Goal: Task Accomplishment & Management: Use online tool/utility

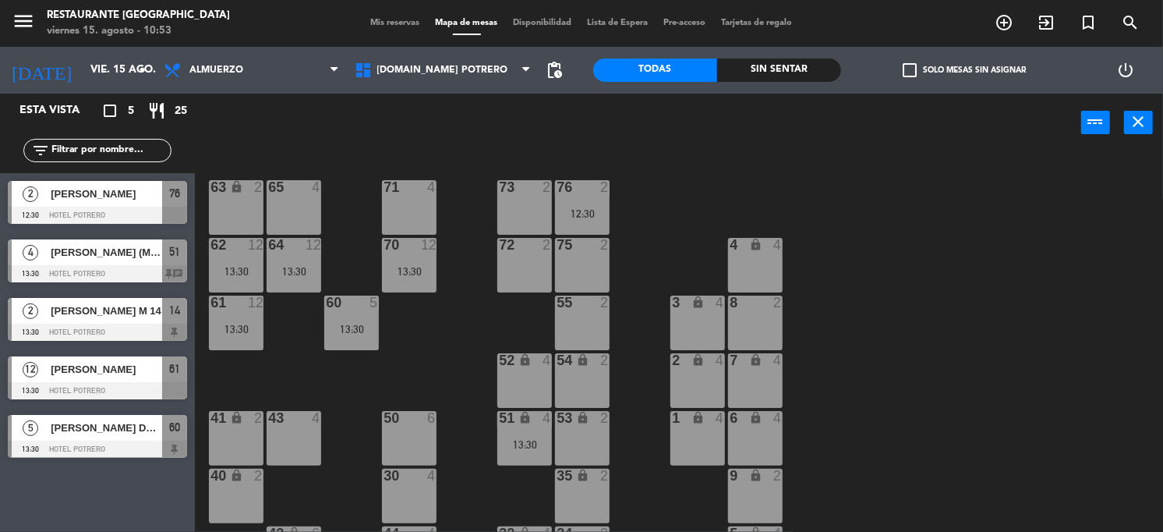
click at [109, 437] on div "[PERSON_NAME] DOS CELIACOS" at bounding box center [105, 428] width 113 height 26
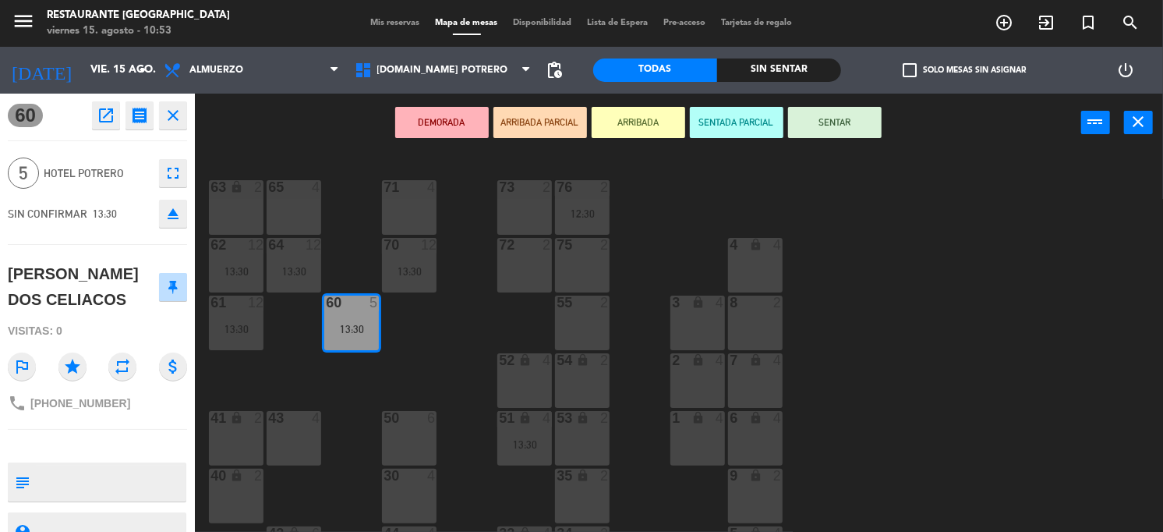
click at [1049, 377] on div "65 4 71 4 73 2 76 2 12:30 63 lock 2 64 12 13:30 62 12 13:30 70 12 13:30 72 2 75…" at bounding box center [685, 343] width 957 height 380
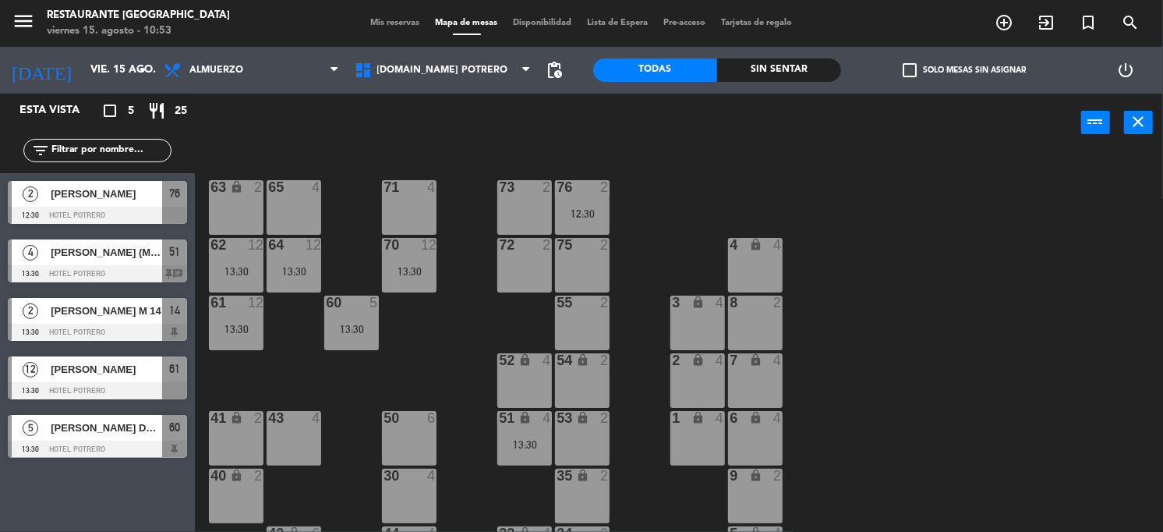
click at [286, 254] on div "64 12 13:30" at bounding box center [294, 265] width 55 height 55
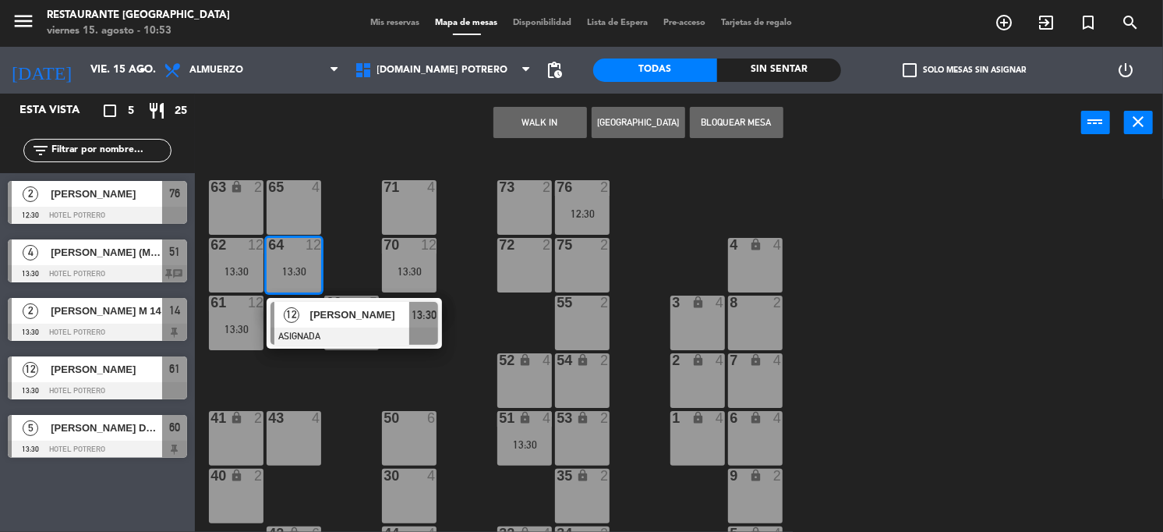
click at [1145, 357] on div "65 4 71 4 73 2 76 2 12:30 63 lock 2 64 12 13:30 12 [PERSON_NAME] ASIGNADA 13:30…" at bounding box center [685, 343] width 957 height 380
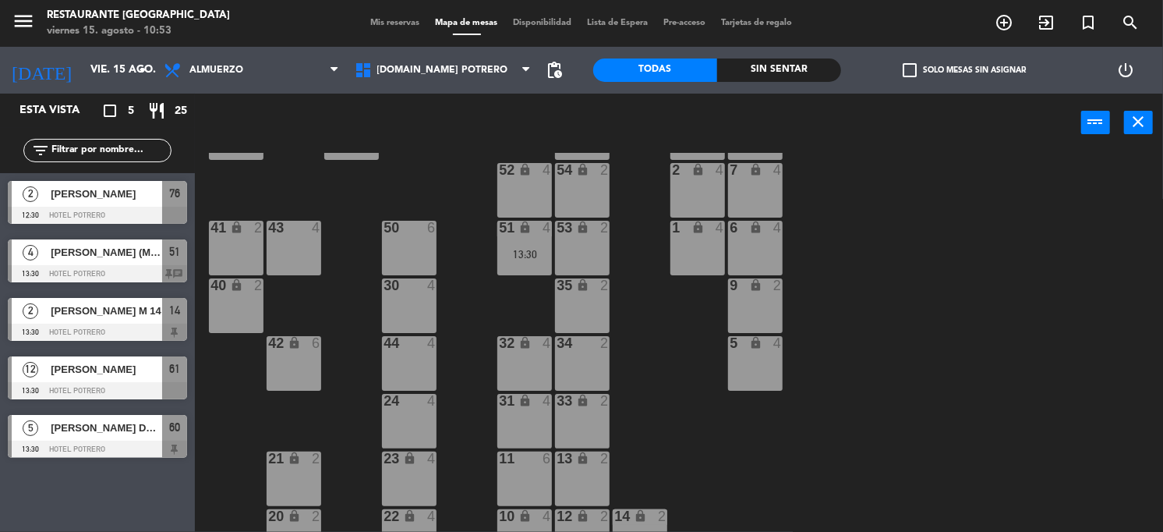
scroll to position [195, 0]
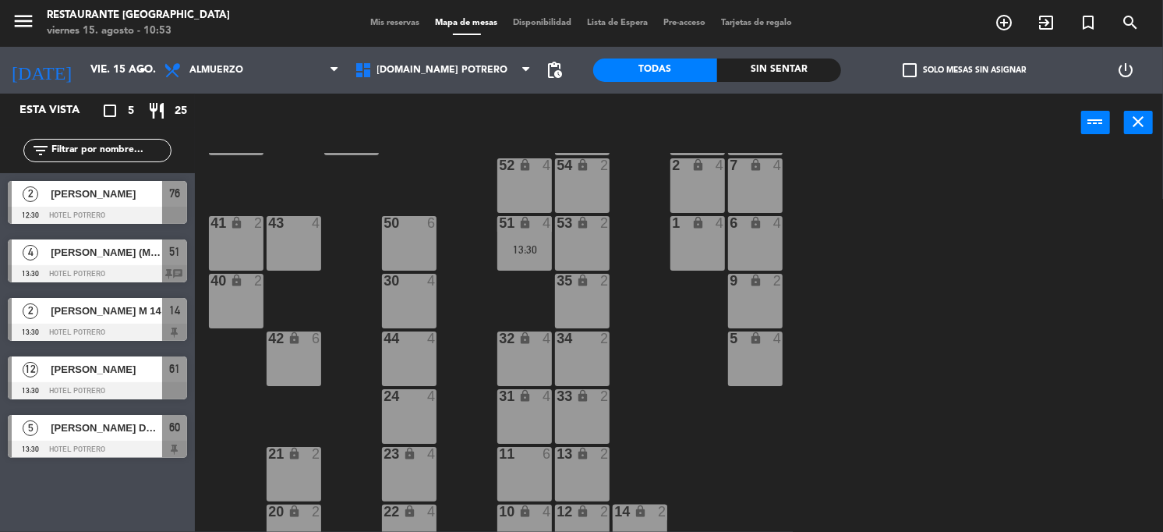
click at [533, 253] on div "13:30" at bounding box center [524, 249] width 55 height 11
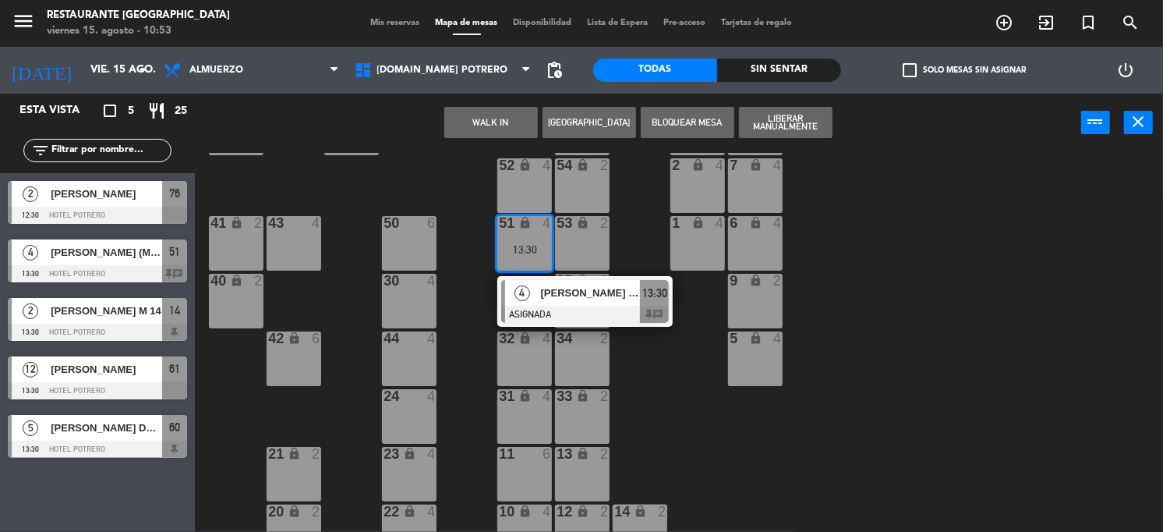
click at [1162, 401] on div "65 4 71 4 73 2 76 2 12:30 63 lock 2 64 12 13:30 62 12 13:30 70 12 13:30 72 2 75…" at bounding box center [685, 343] width 957 height 380
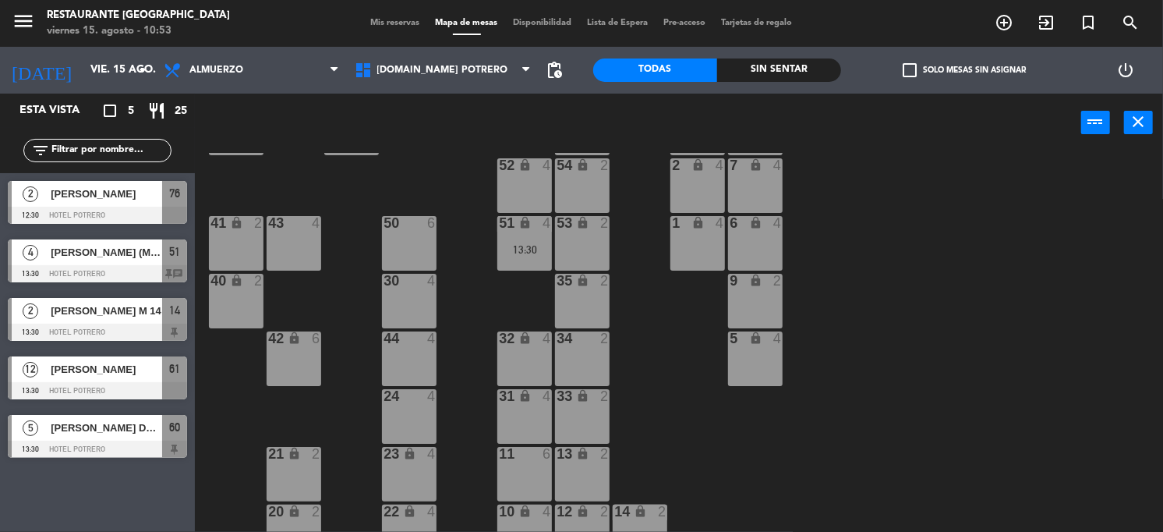
scroll to position [221, 0]
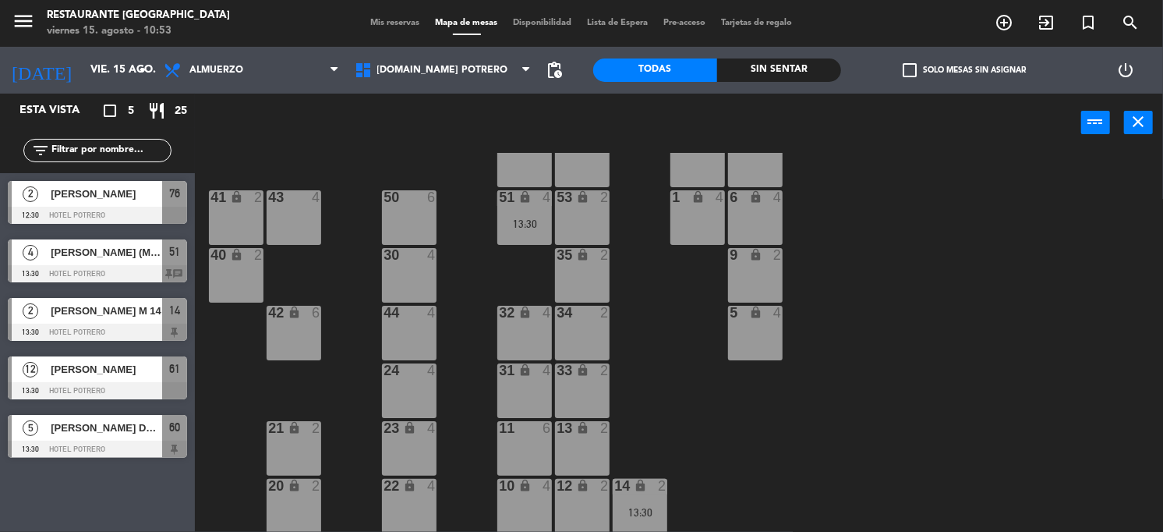
click at [634, 490] on icon "lock" at bounding box center [640, 485] width 13 height 13
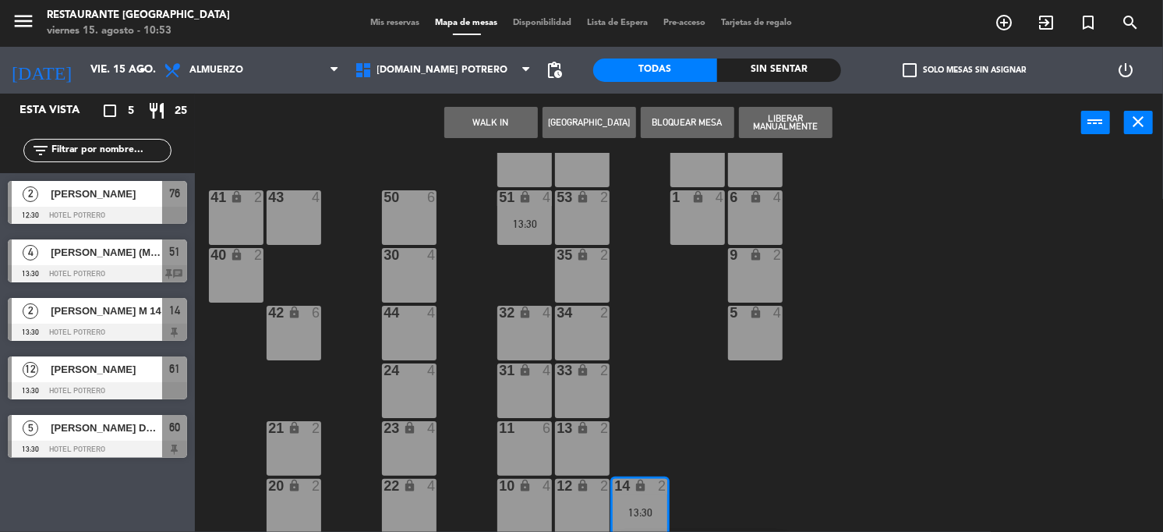
scroll to position [278, 0]
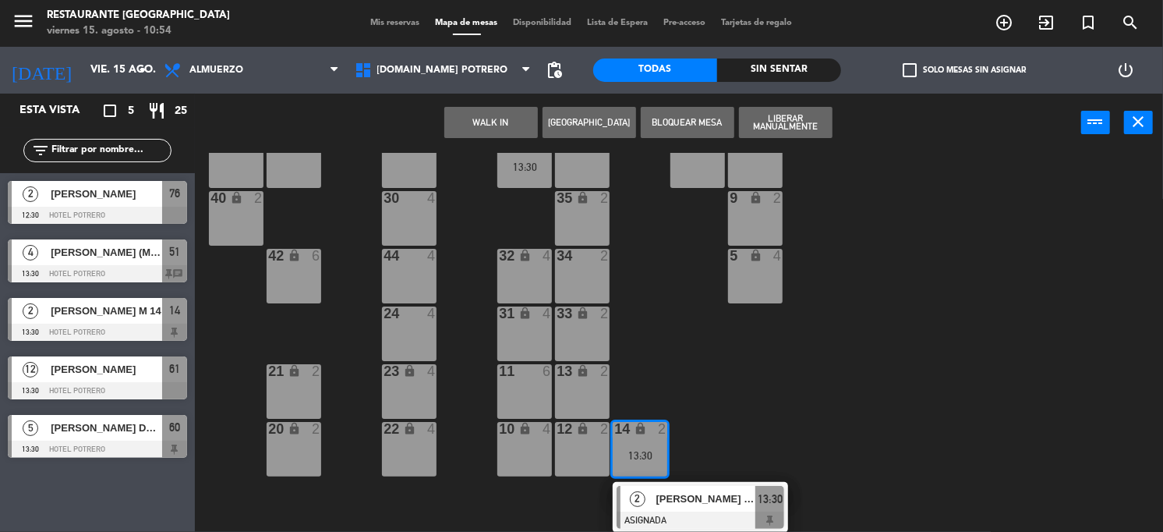
click at [685, 494] on span "[PERSON_NAME] M 14" at bounding box center [707, 498] width 100 height 16
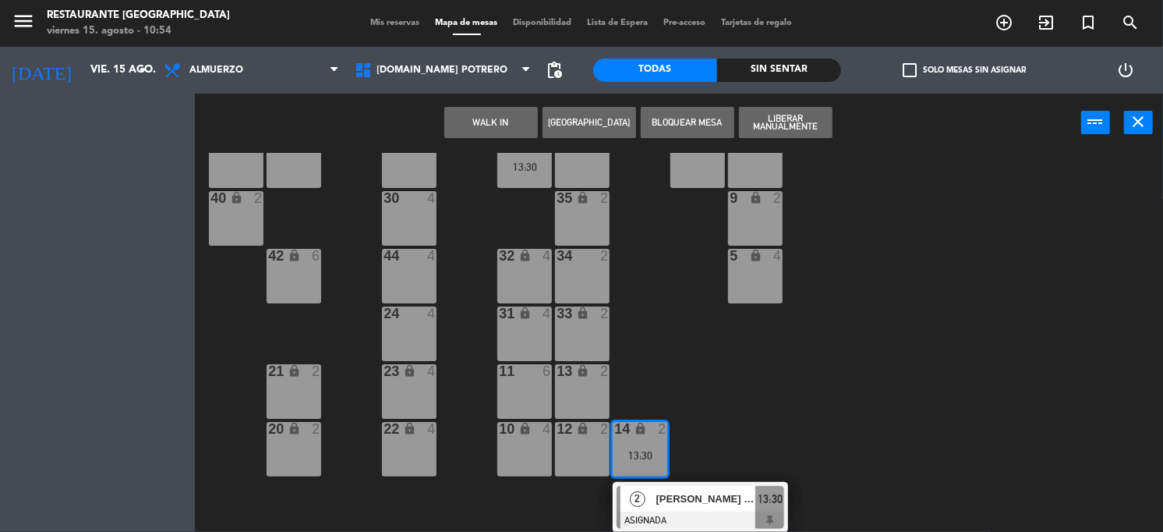
scroll to position [222, 0]
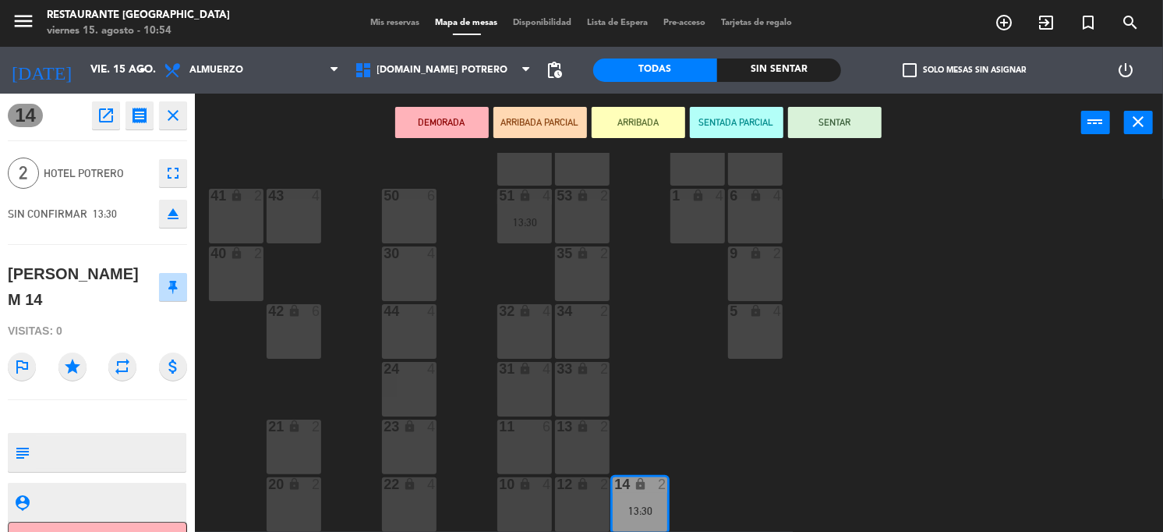
click at [935, 458] on div "65 4 71 4 73 2 76 2 12:30 63 lock 2 64 12 13:30 62 12 13:30 70 12 13:30 72 2 75…" at bounding box center [685, 343] width 957 height 380
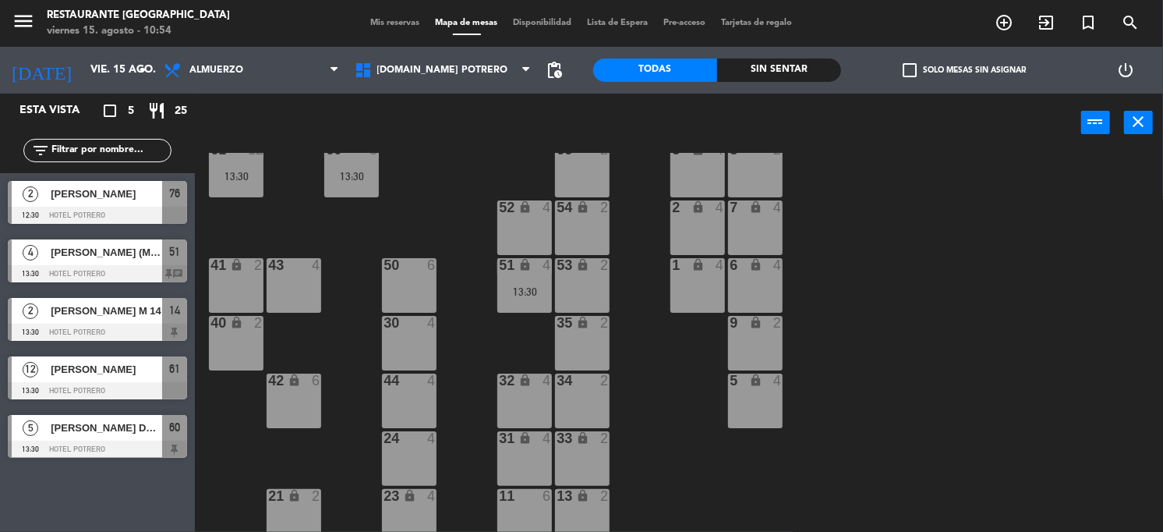
scroll to position [125, 0]
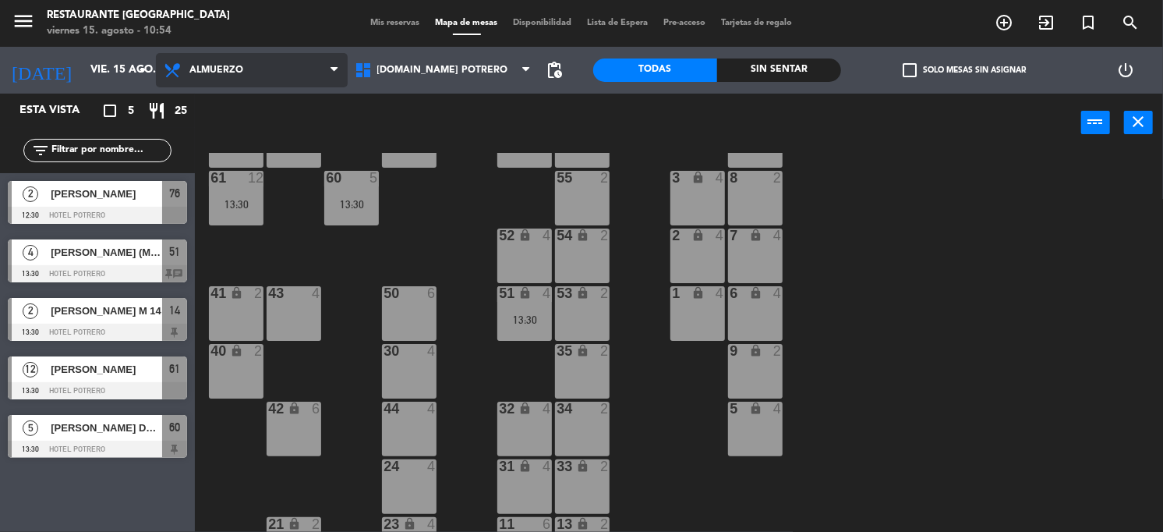
click at [235, 76] on span "Almuerzo" at bounding box center [252, 70] width 192 height 34
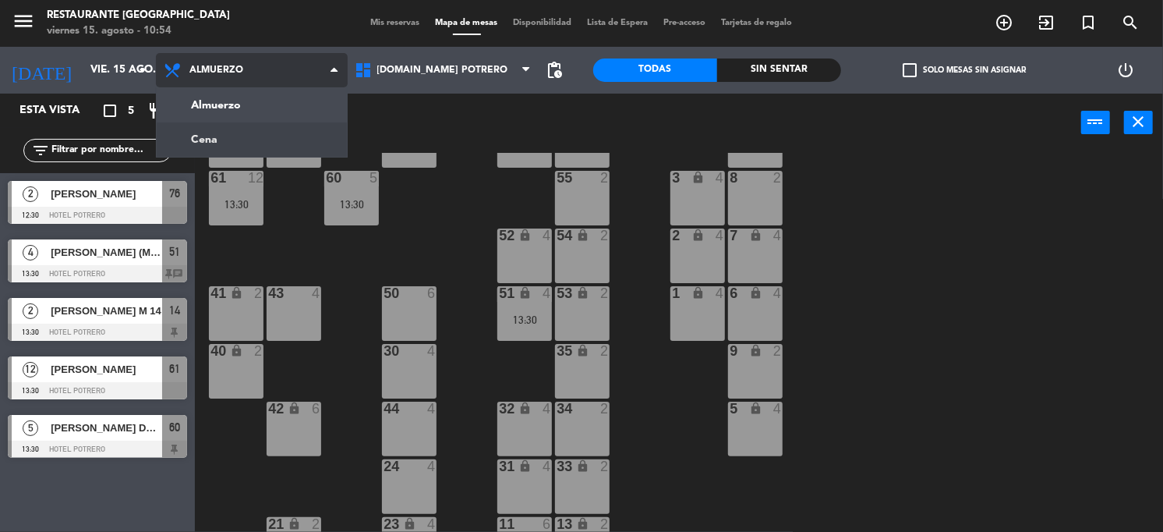
scroll to position [0, 0]
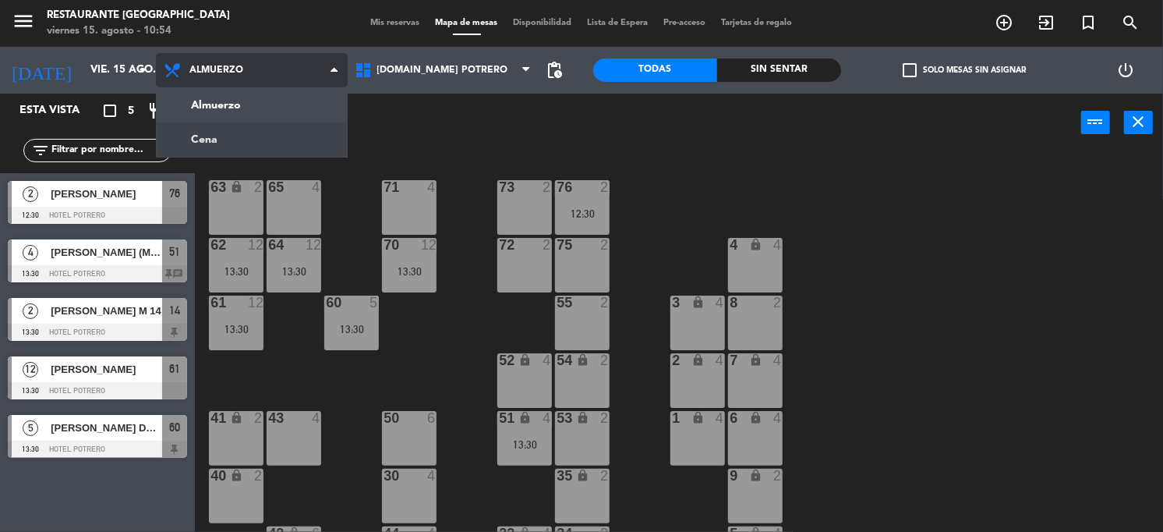
click at [236, 133] on ng-component "menu Restaurante Hotel Potrero viernes 15. agosto - 10:54 Mis reservas Mapa de …" at bounding box center [581, 266] width 1163 height 533
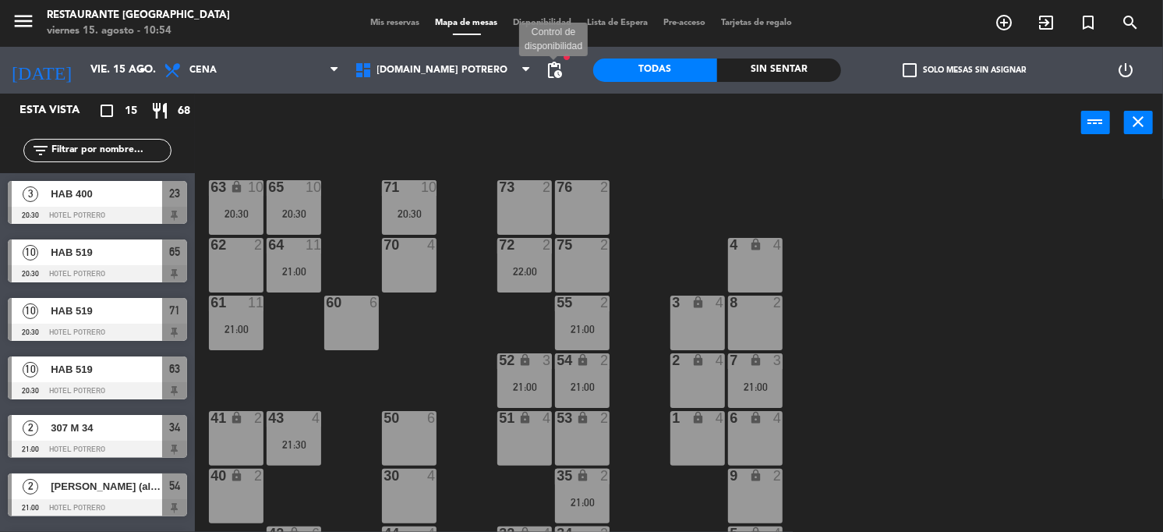
click at [558, 74] on span "pending_actions" at bounding box center [554, 70] width 19 height 19
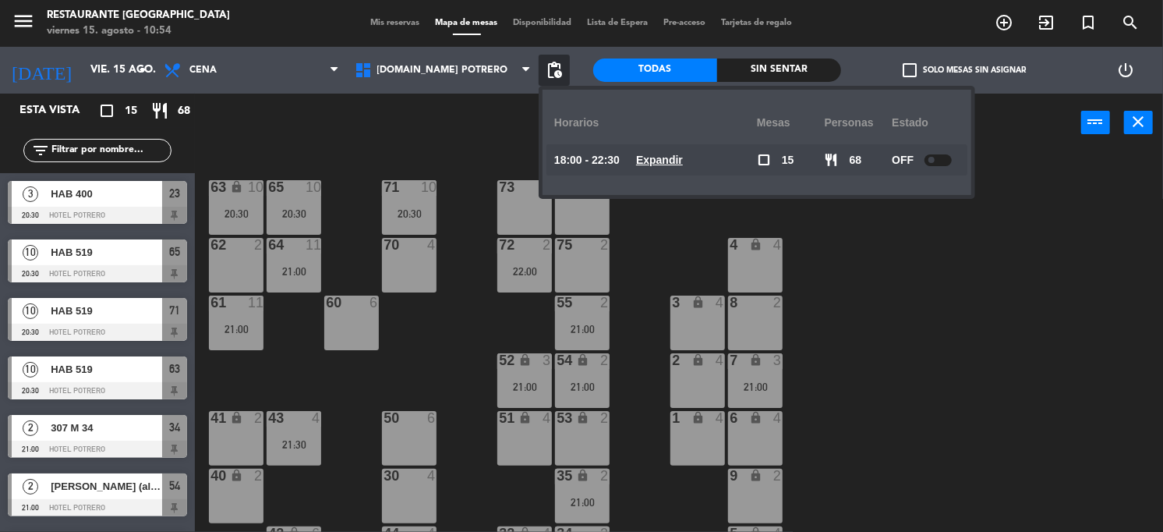
click at [657, 154] on u "Expandir" at bounding box center [659, 160] width 47 height 12
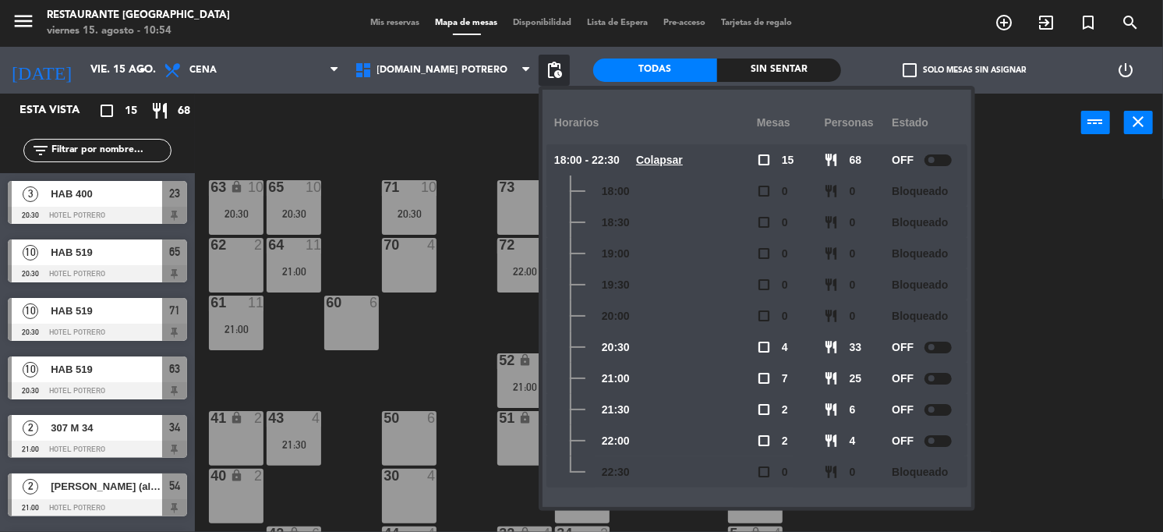
click at [1114, 313] on div "65 10 20:30 71 10 20:30 73 2 76 2 63 lock 10 20:30 64 11 21:00 62 2 70 4 72 2 2…" at bounding box center [685, 343] width 957 height 380
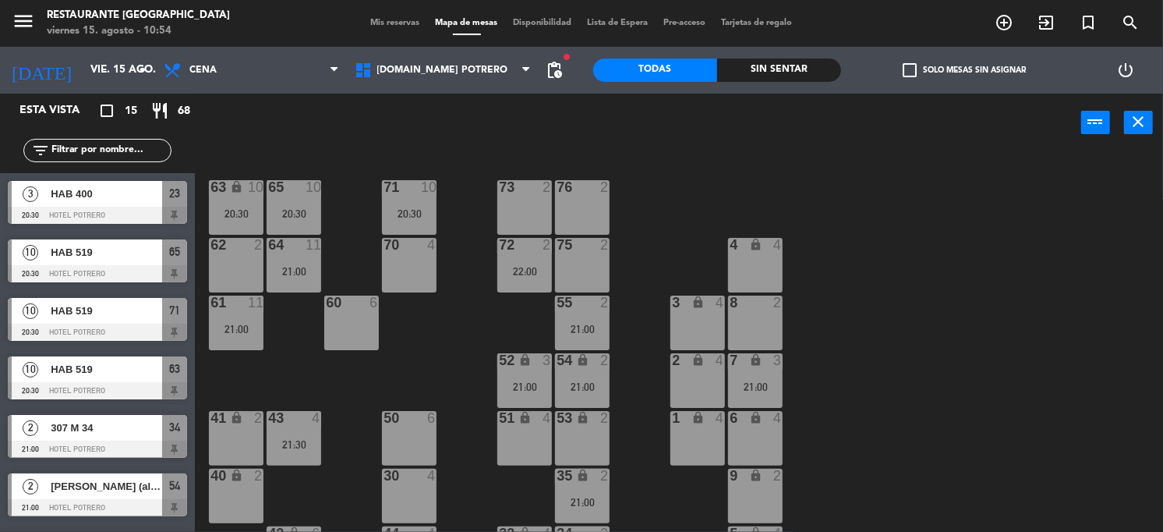
click at [82, 315] on span "HAB 519" at bounding box center [107, 311] width 112 height 16
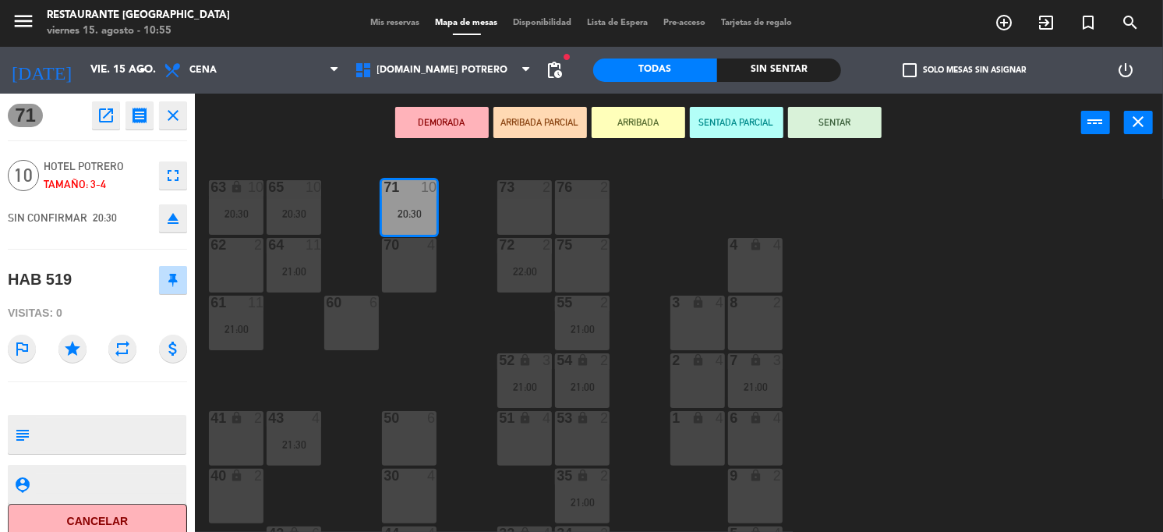
click at [1007, 317] on div "65 10 20:30 71 10 20:30 73 2 76 2 63 lock 10 20:30 64 11 21:00 62 2 70 4 72 2 2…" at bounding box center [685, 343] width 957 height 380
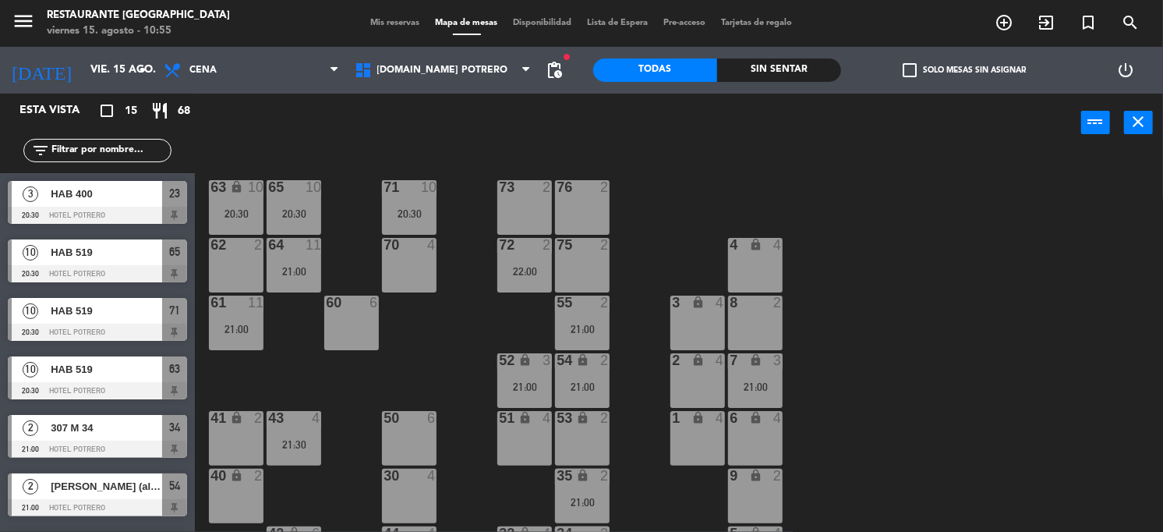
click at [289, 261] on div "64 11 21:00" at bounding box center [294, 265] width 55 height 55
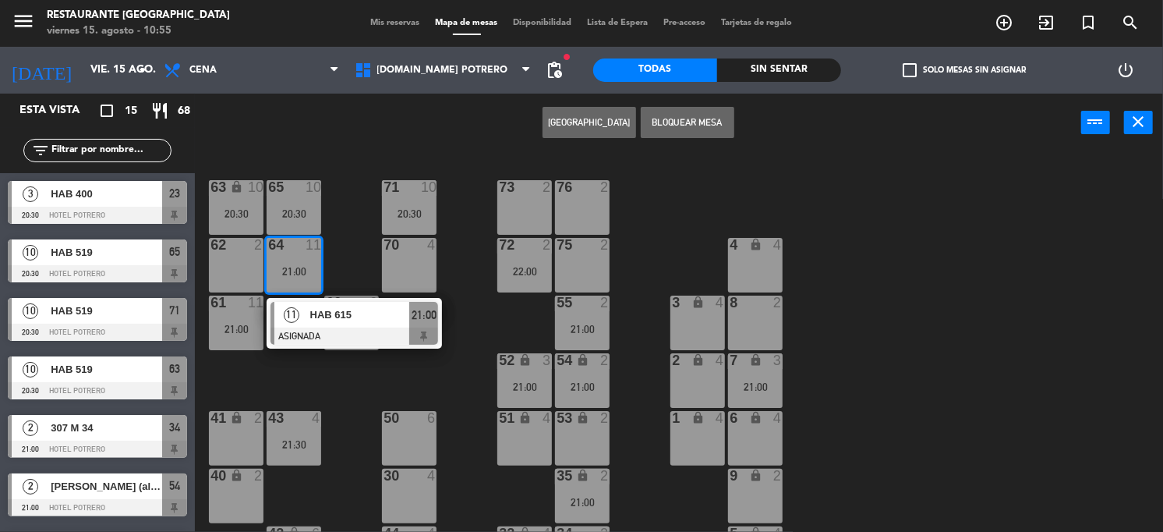
click at [1057, 325] on div "65 10 20:30 71 10 20:30 73 2 76 2 63 lock 10 20:30 64 11 21:00 11 HAB 615 ASIGN…" at bounding box center [685, 343] width 957 height 380
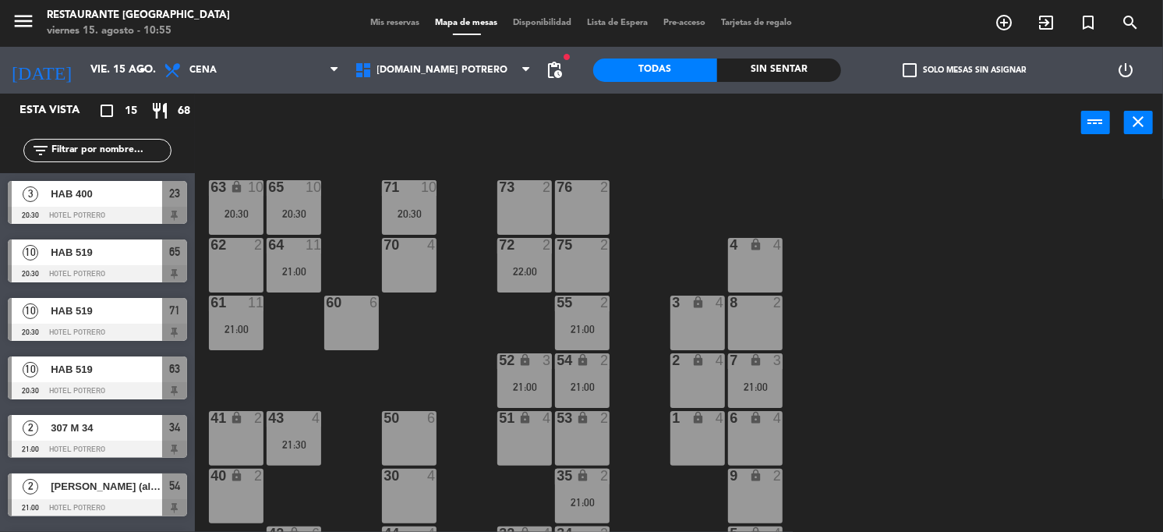
click at [402, 208] on div "20:30" at bounding box center [409, 213] width 55 height 11
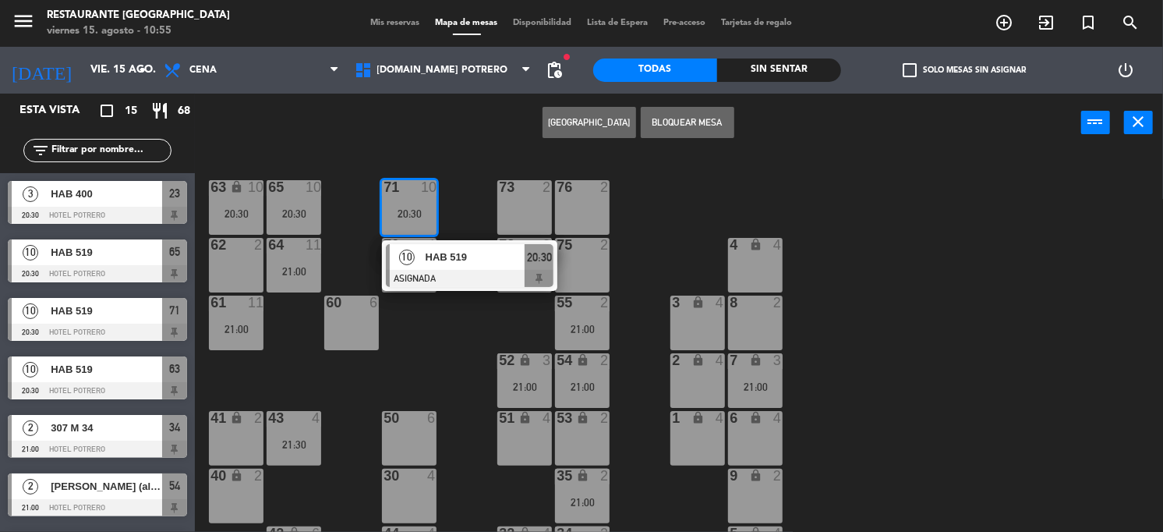
click at [872, 210] on div "65 10 20:30 71 10 20:30 10 HAB 519 ASIGNADA 20:30 73 2 76 2 63 lock 10 20:30 64…" at bounding box center [685, 343] width 957 height 380
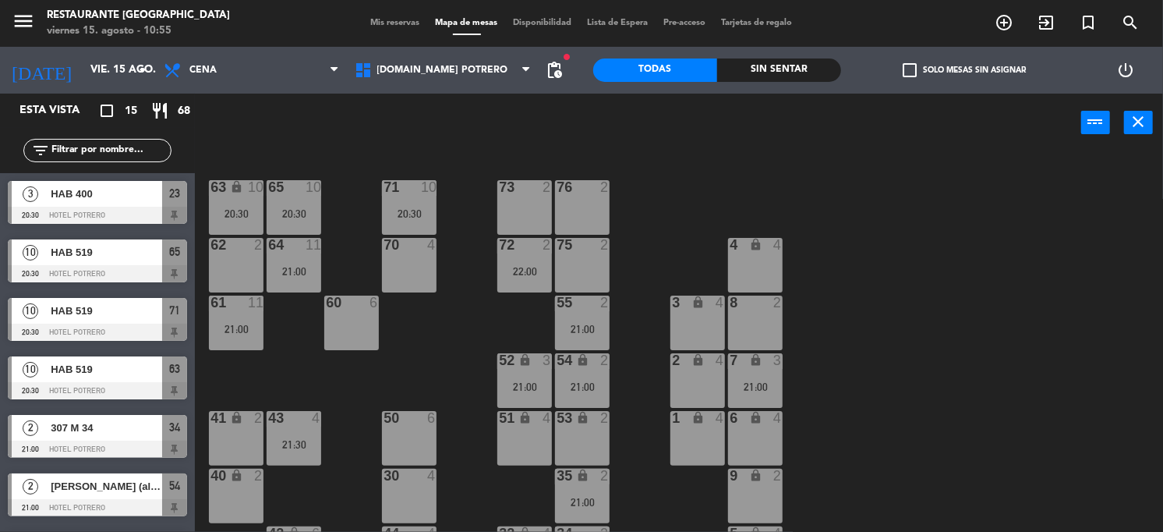
click at [402, 197] on div "71 10 20:30" at bounding box center [409, 207] width 55 height 55
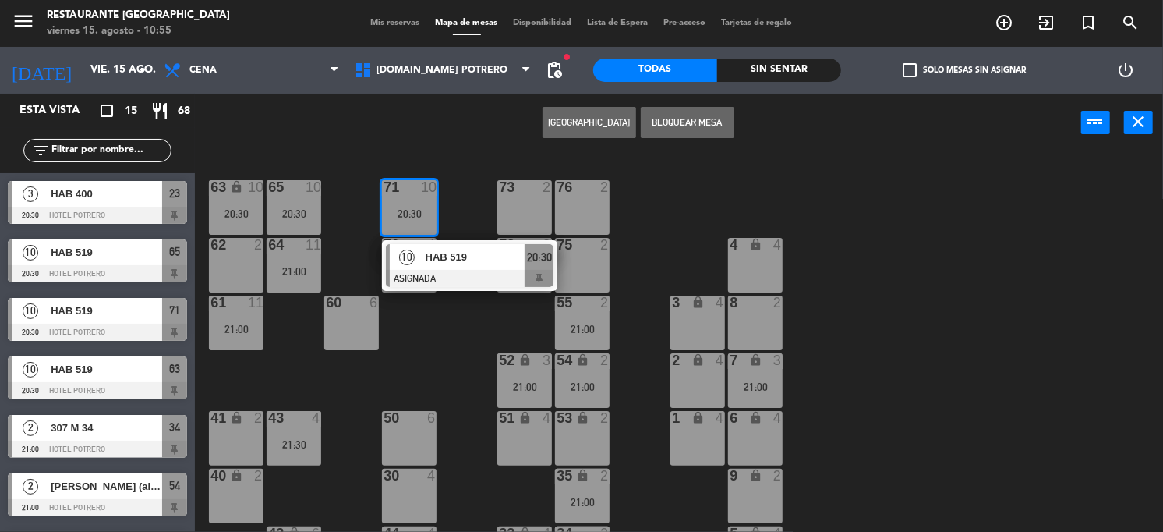
click at [431, 254] on span "HAB 519" at bounding box center [476, 257] width 100 height 16
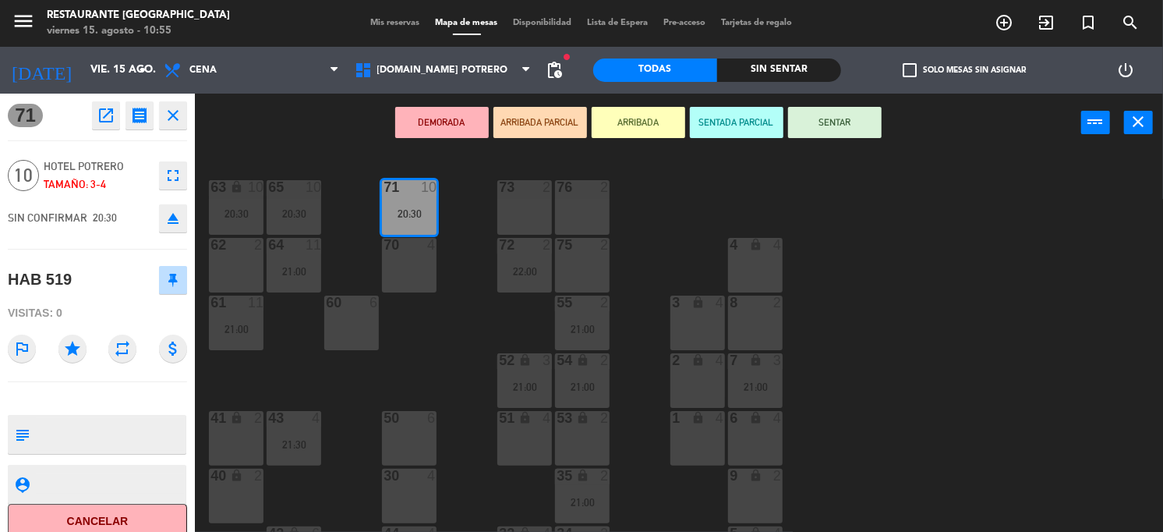
click at [175, 221] on icon "eject" at bounding box center [173, 218] width 19 height 19
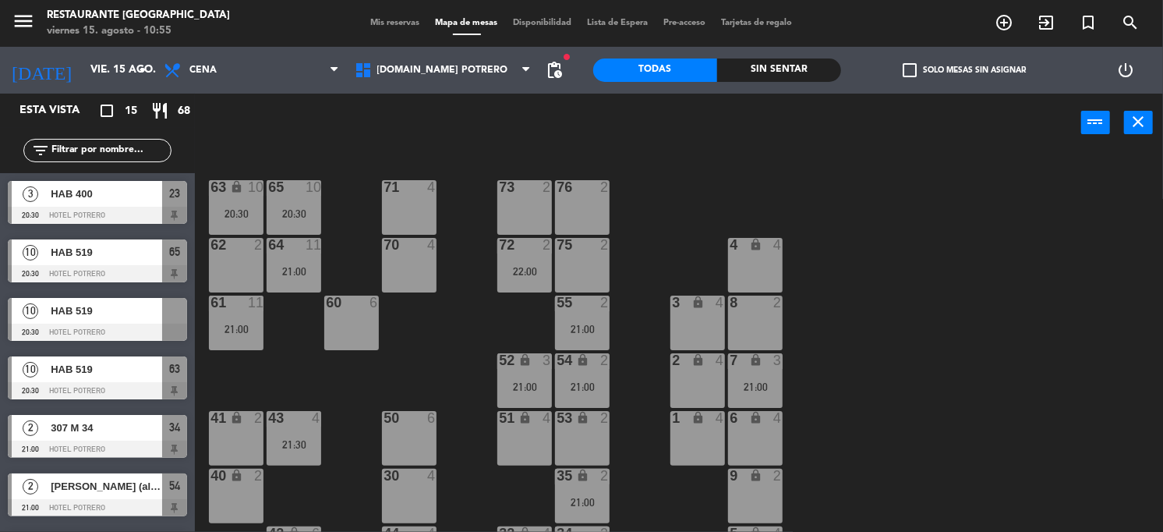
click at [982, 212] on div "65 10 20:30 71 4 73 2 76 2 63 lock 10 20:30 64 11 21:00 62 2 70 4 72 2 22:00 75…" at bounding box center [685, 343] width 957 height 380
click at [281, 193] on div at bounding box center [294, 187] width 26 height 14
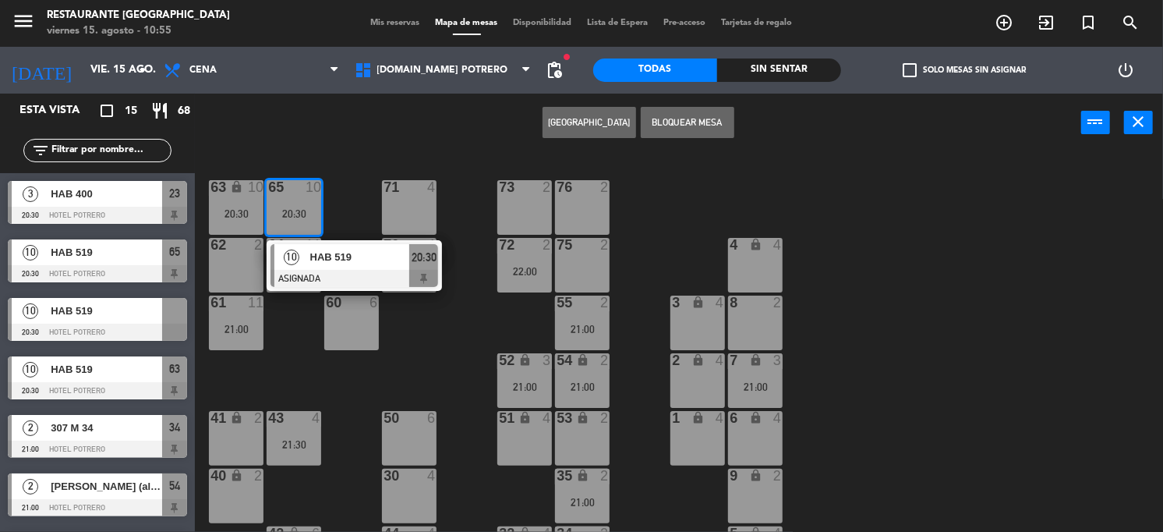
click at [323, 257] on span "HAB 519" at bounding box center [360, 257] width 100 height 16
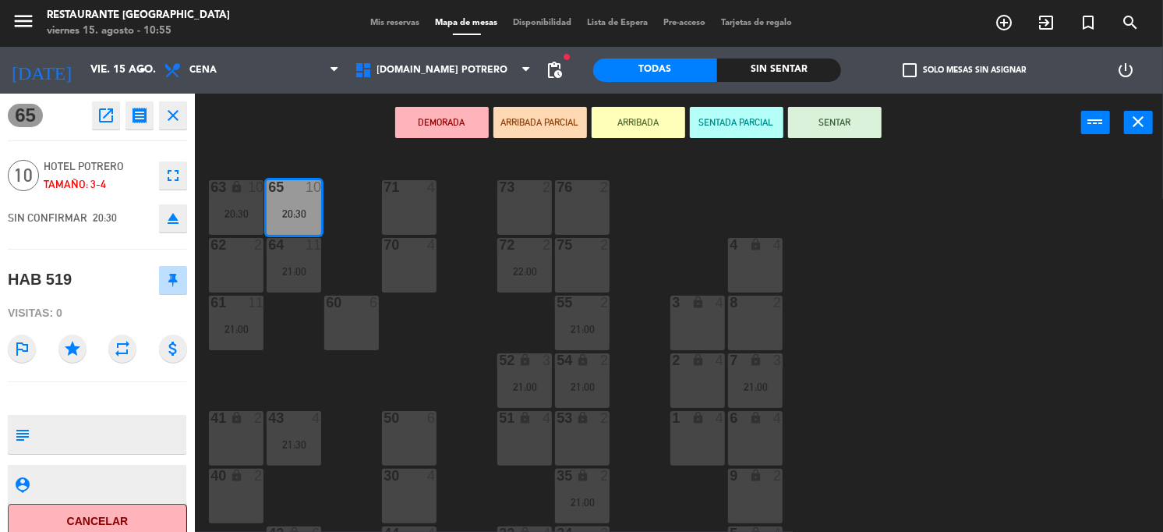
click at [140, 519] on button "Cancelar" at bounding box center [97, 521] width 179 height 35
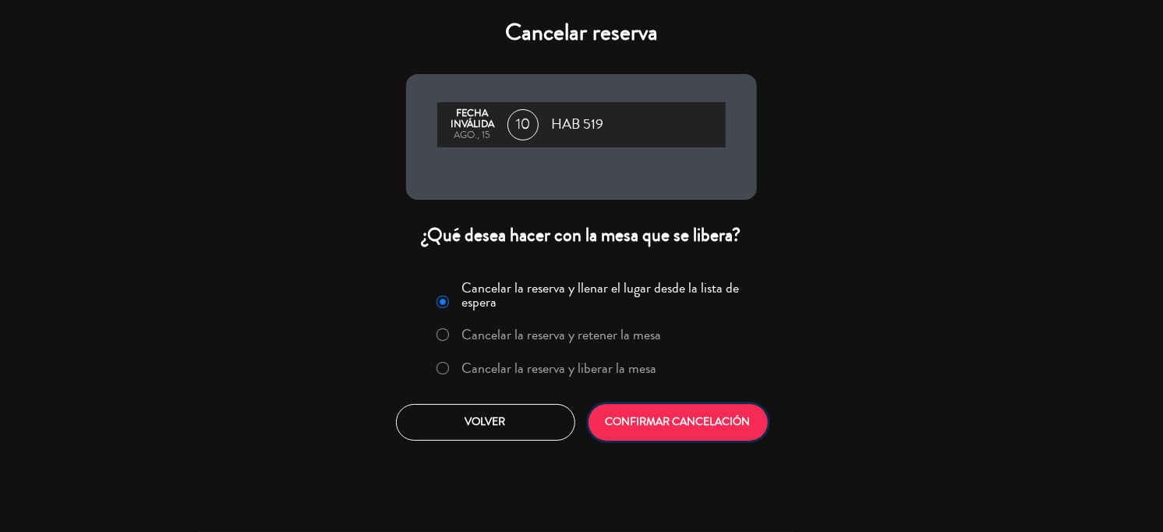
click at [645, 412] on button "CONFIRMAR CANCELACIÓN" at bounding box center [678, 422] width 179 height 37
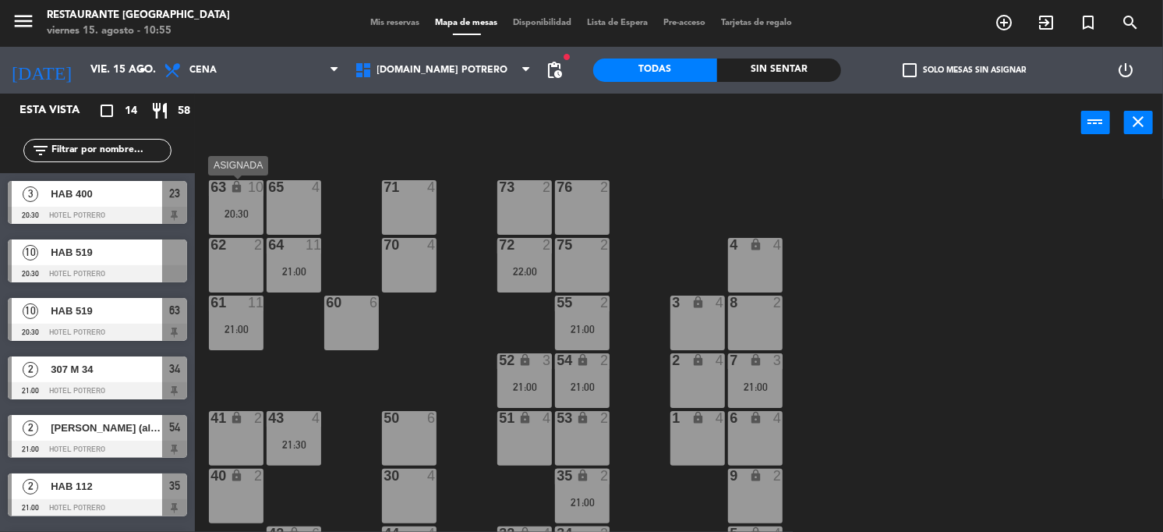
click at [237, 202] on div "63 lock 10 20:30" at bounding box center [236, 207] width 55 height 55
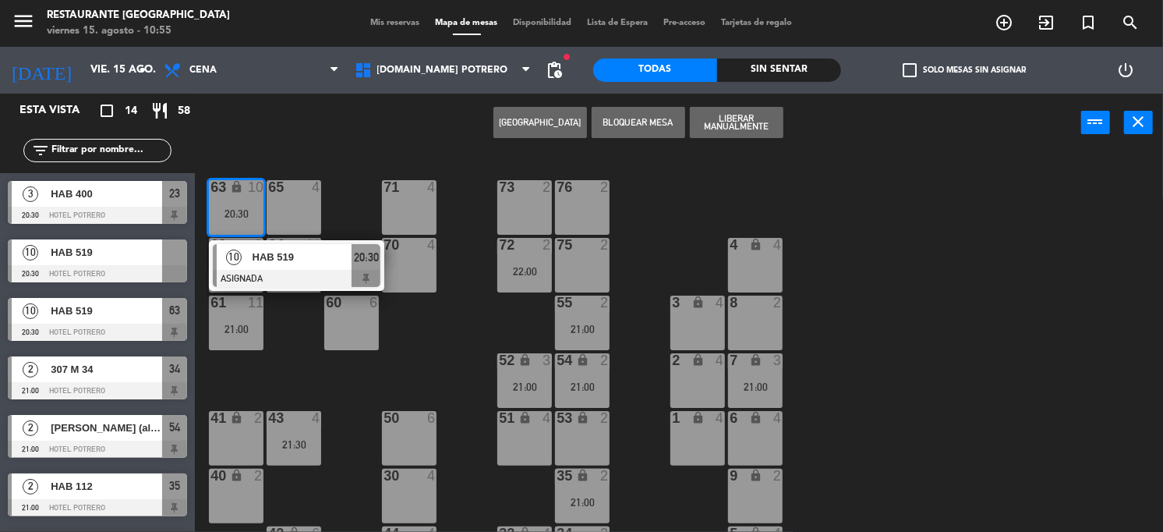
click at [255, 252] on span "HAB 519" at bounding box center [303, 257] width 100 height 16
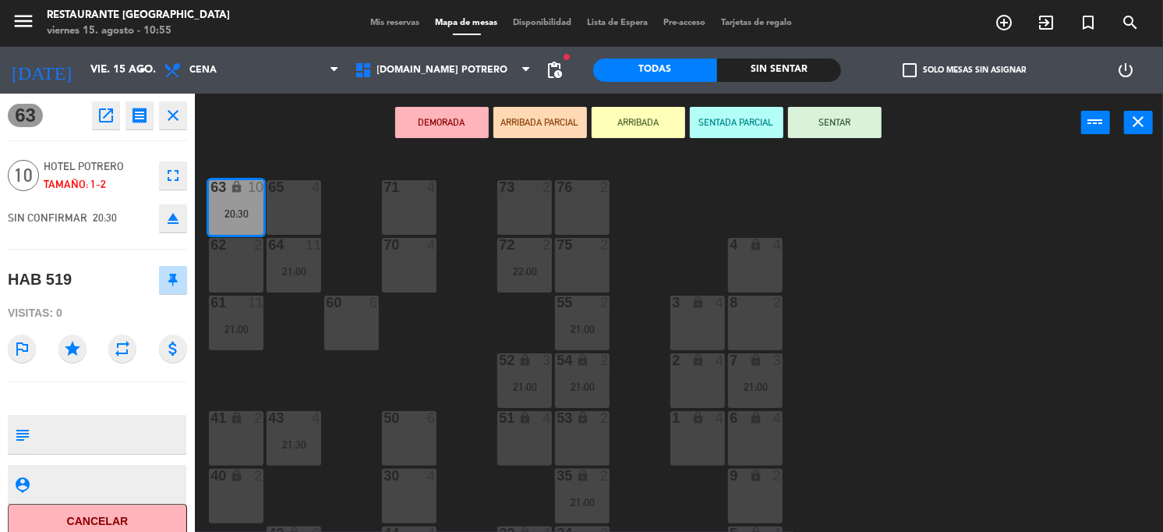
click at [104, 513] on button "Cancelar" at bounding box center [97, 521] width 179 height 35
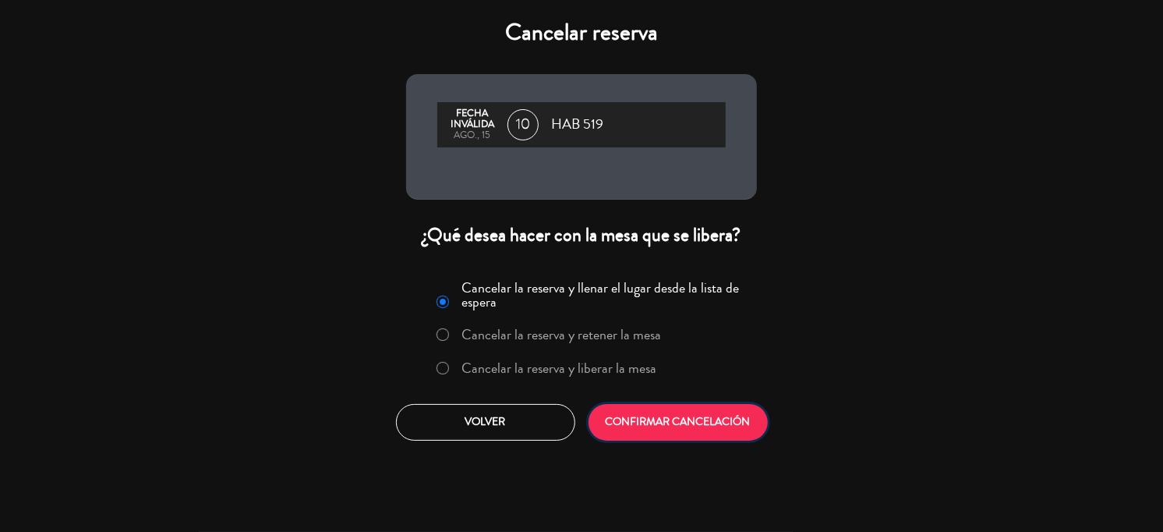
click at [695, 412] on button "CONFIRMAR CANCELACIÓN" at bounding box center [678, 422] width 179 height 37
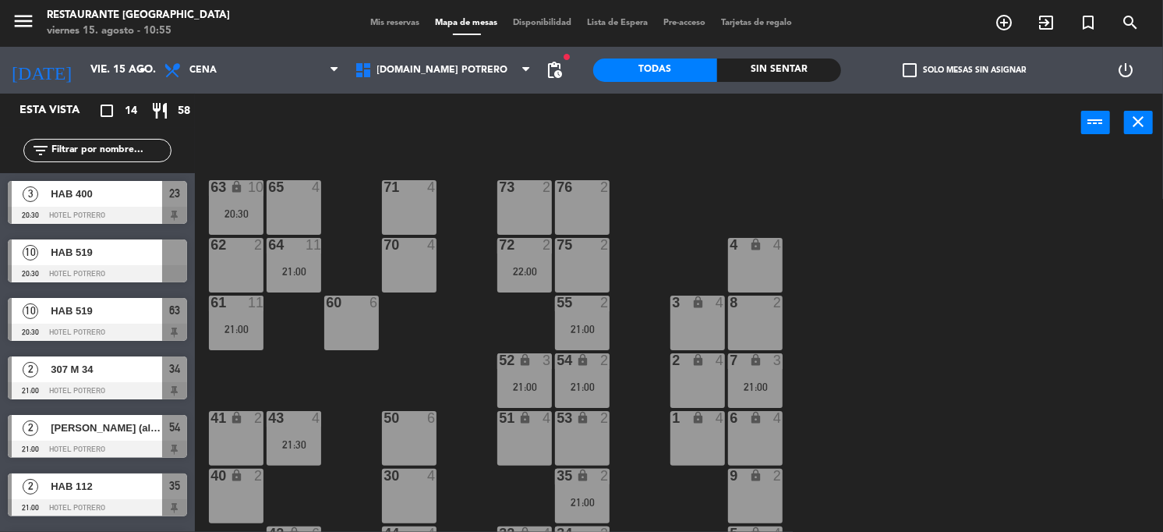
click at [104, 251] on span "HAB 519" at bounding box center [107, 252] width 112 height 16
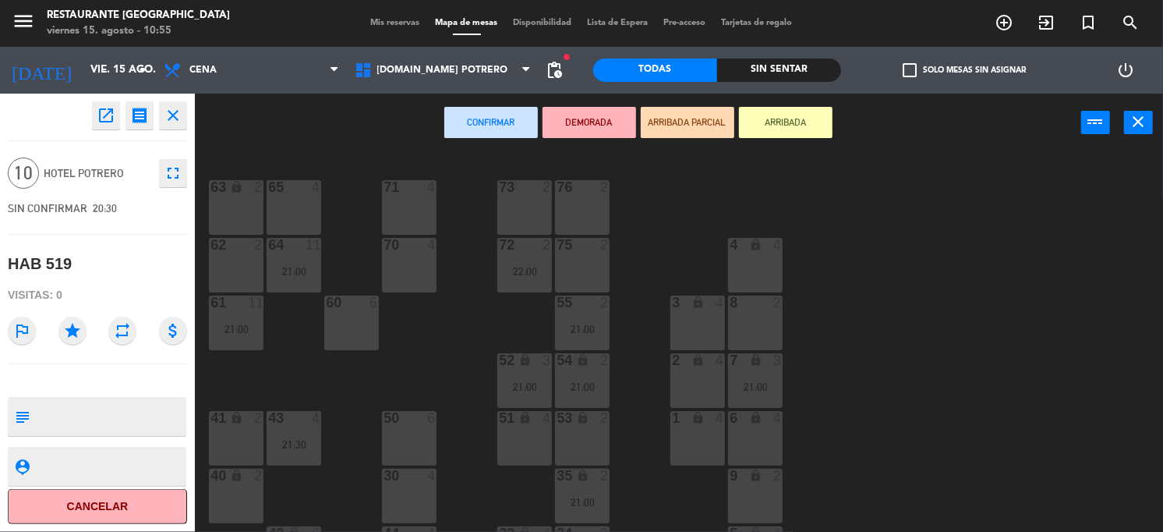
click at [281, 211] on div "65 4" at bounding box center [294, 207] width 55 height 55
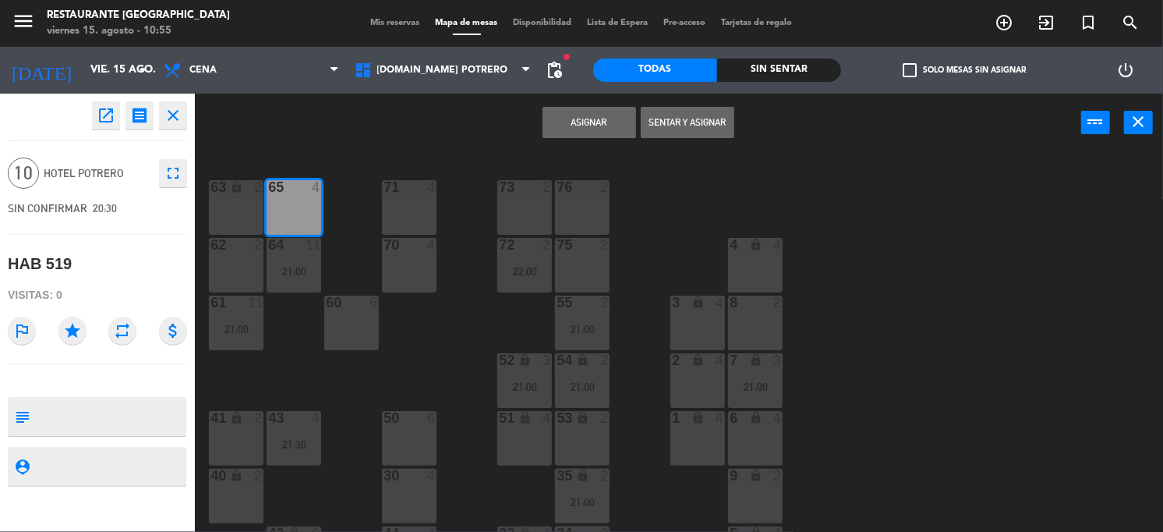
click at [431, 197] on div "71 4" at bounding box center [409, 207] width 55 height 55
click at [234, 196] on div "63 lock 2" at bounding box center [236, 207] width 55 height 55
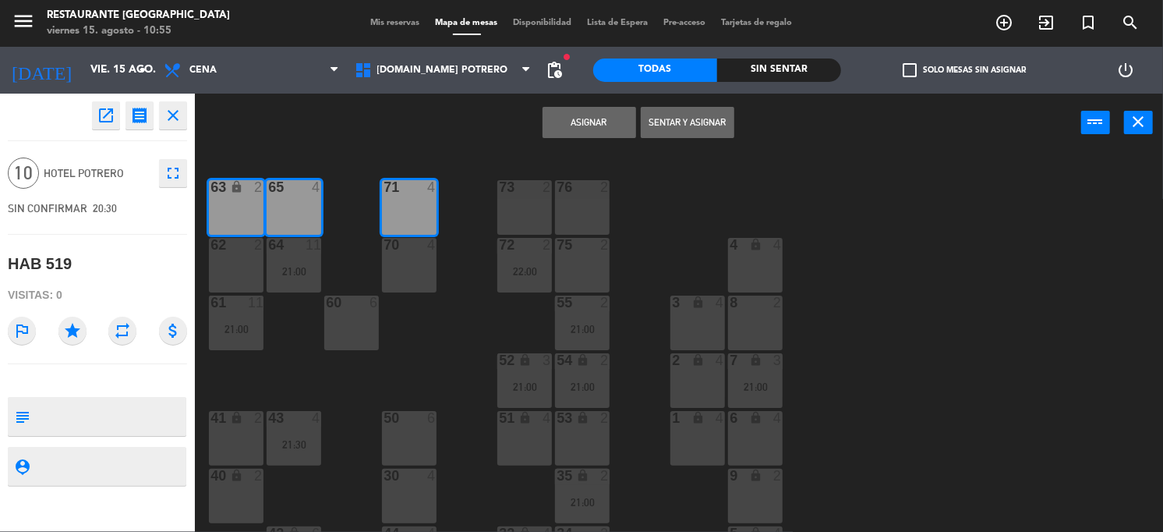
click at [579, 120] on button "Asignar" at bounding box center [590, 122] width 94 height 31
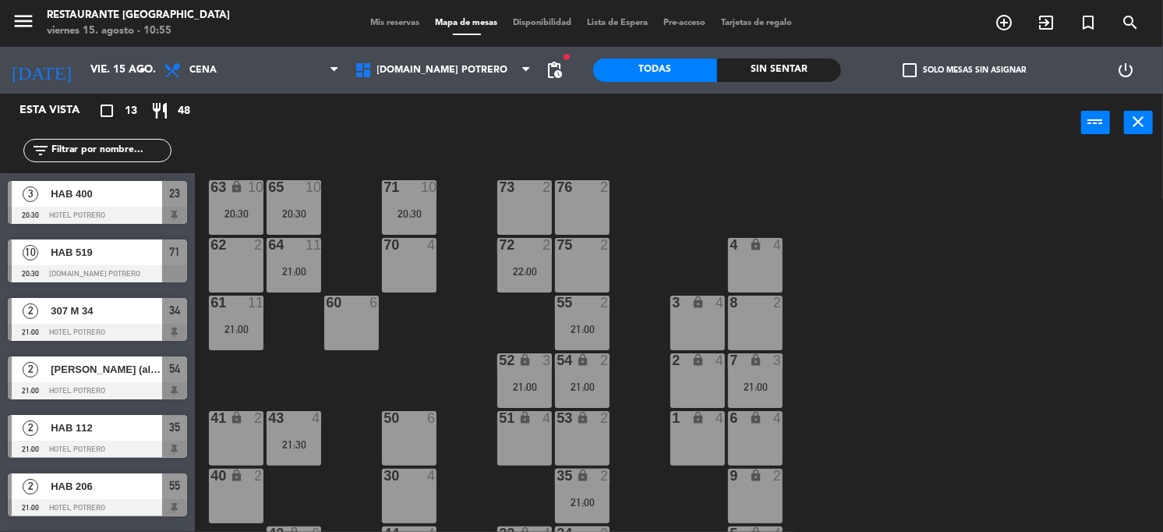
click at [905, 182] on div "65 10 20:30 71 10 20:30 73 2 76 2 63 lock 10 20:30 64 11 21:00 62 2 70 4 72 2 2…" at bounding box center [685, 343] width 957 height 380
click at [302, 274] on div "21:00" at bounding box center [294, 271] width 55 height 11
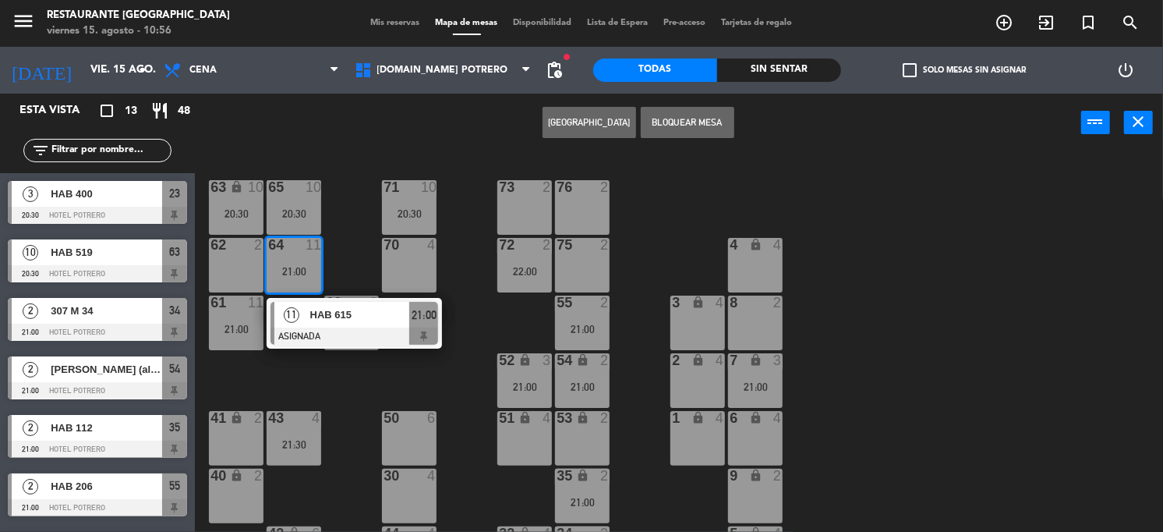
click at [315, 318] on span "HAB 615" at bounding box center [360, 314] width 100 height 16
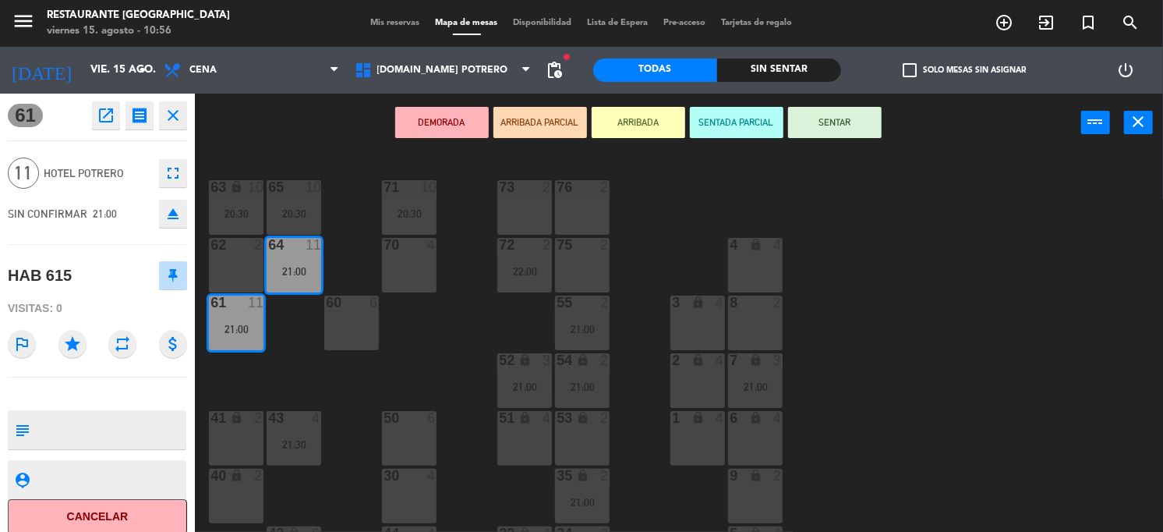
click at [179, 213] on icon "eject" at bounding box center [173, 213] width 19 height 19
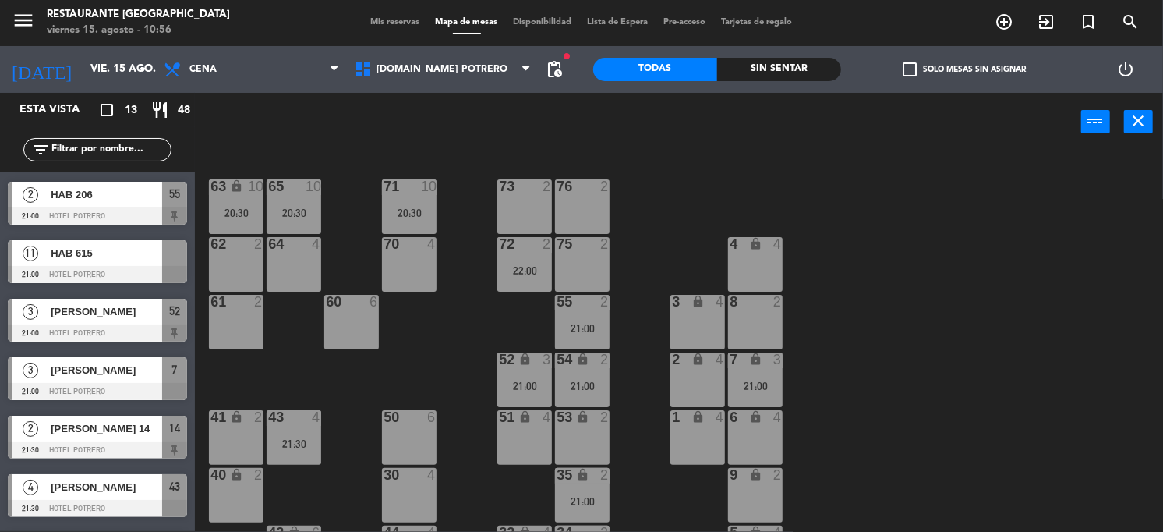
scroll to position [292, 0]
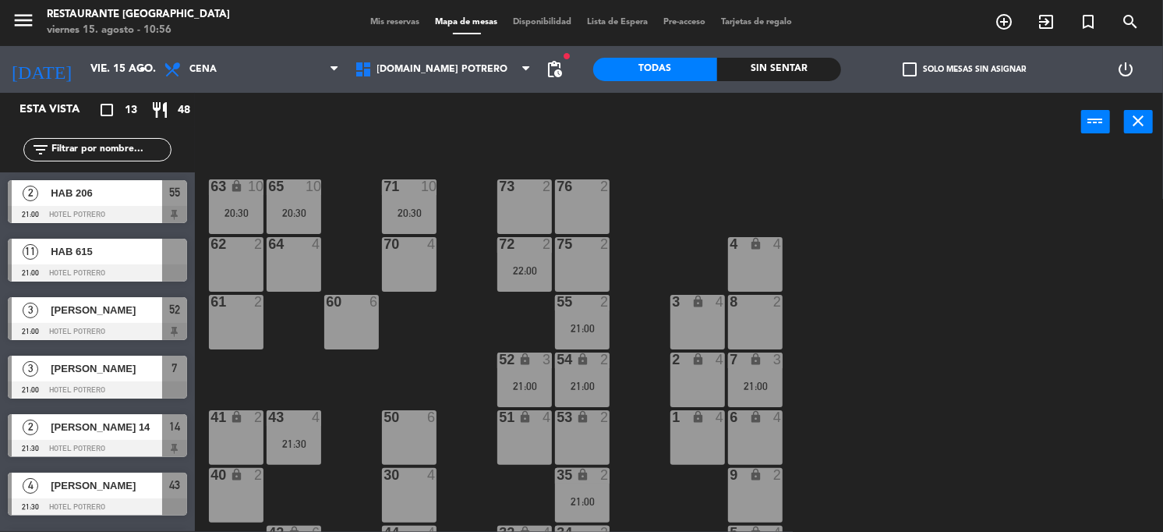
click at [114, 256] on span "HAB 615" at bounding box center [107, 251] width 112 height 16
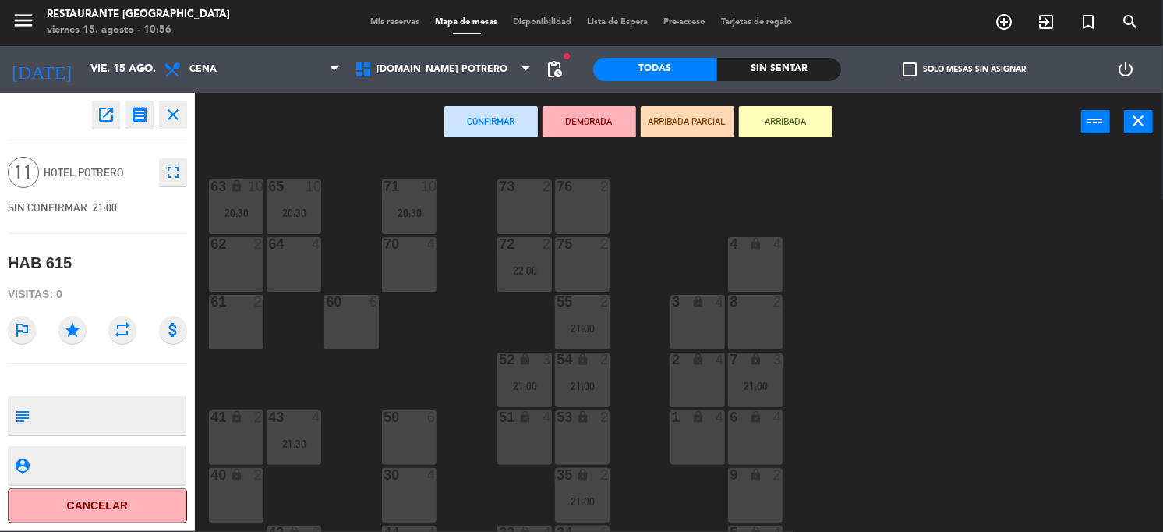
click at [275, 260] on div "64 4" at bounding box center [294, 264] width 55 height 55
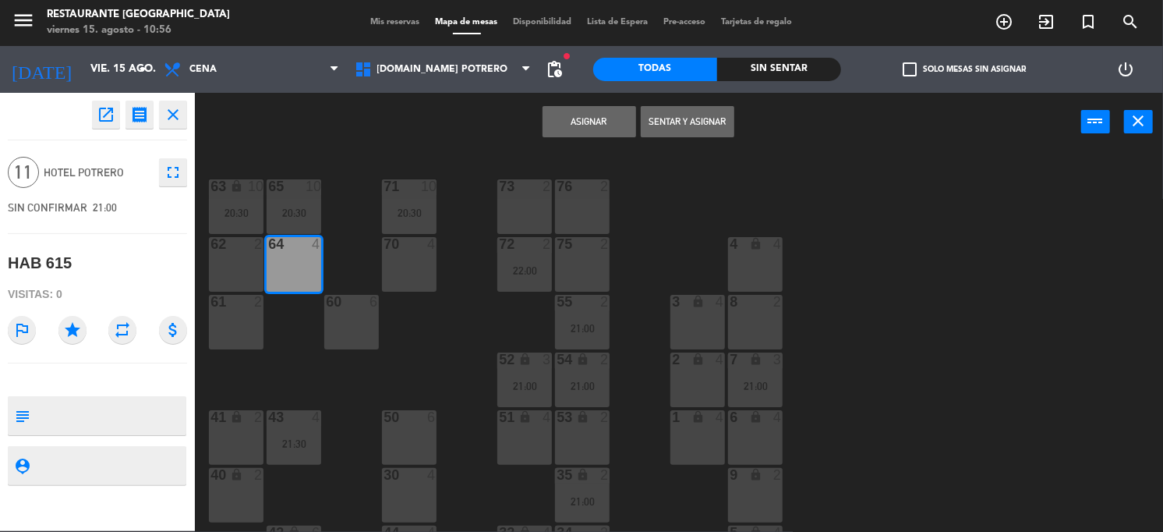
click at [405, 260] on div "70 4" at bounding box center [409, 264] width 55 height 55
click at [228, 264] on div "62 2" at bounding box center [236, 264] width 55 height 55
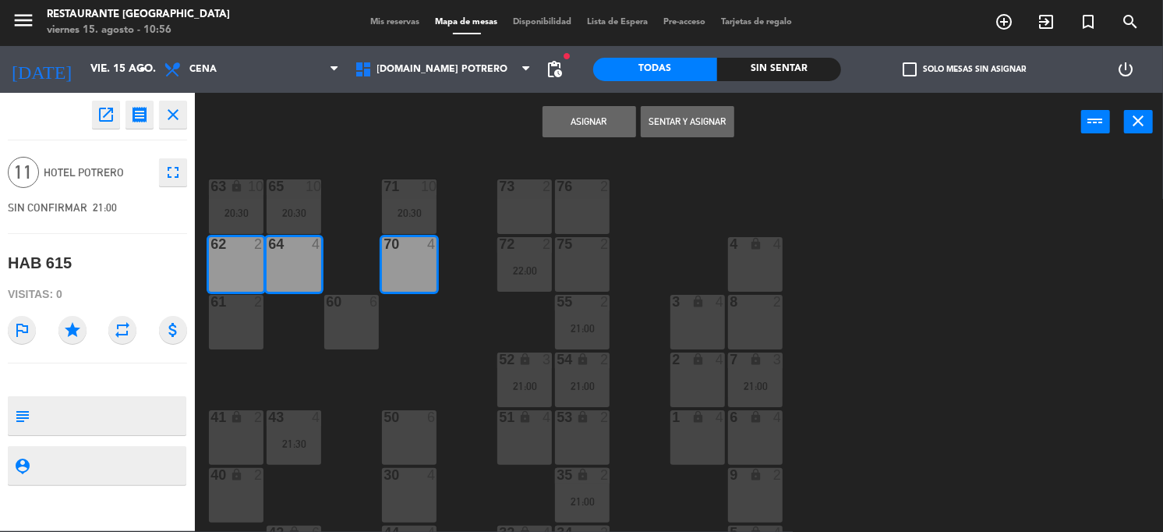
click at [586, 125] on button "Asignar" at bounding box center [590, 121] width 94 height 31
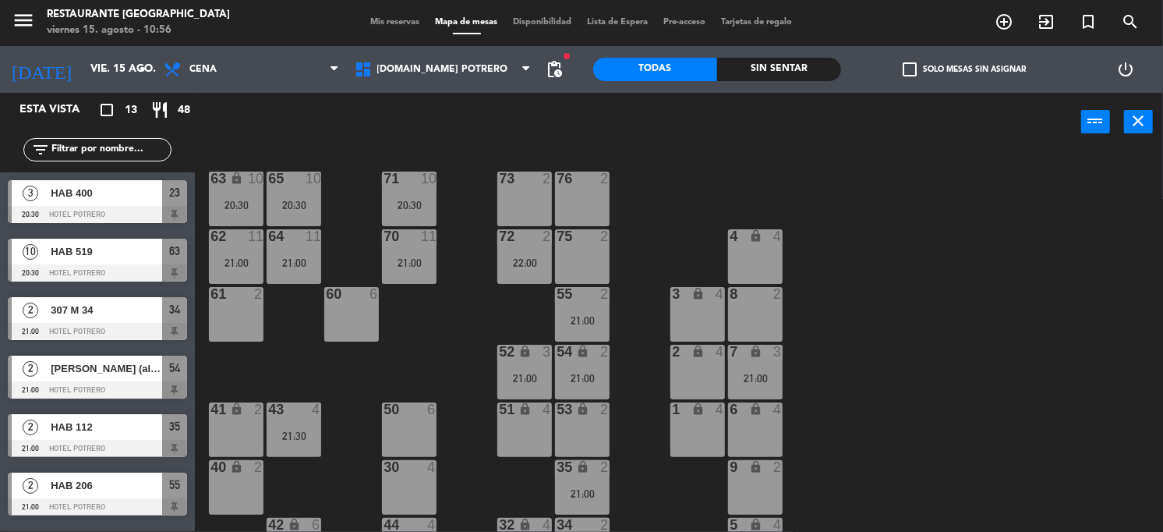
scroll to position [0, 0]
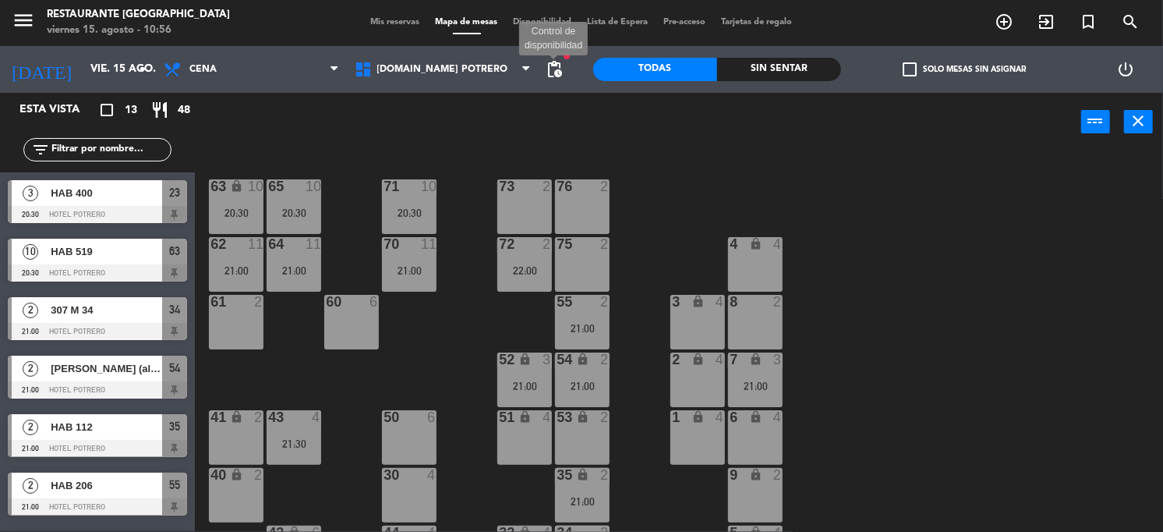
click at [548, 61] on span "pending_actions" at bounding box center [554, 69] width 19 height 19
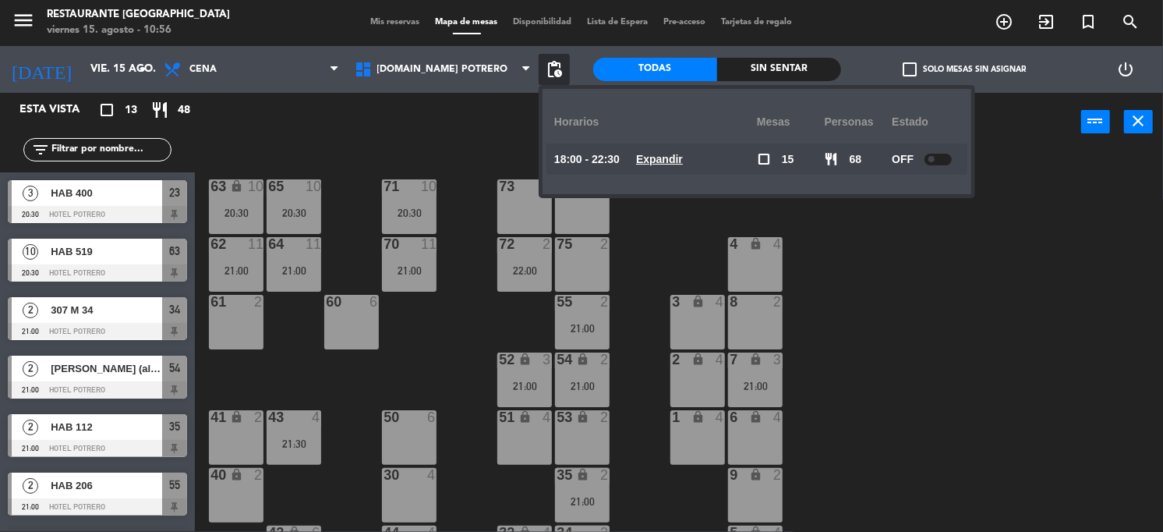
click at [658, 155] on u "Expandir" at bounding box center [659, 159] width 47 height 12
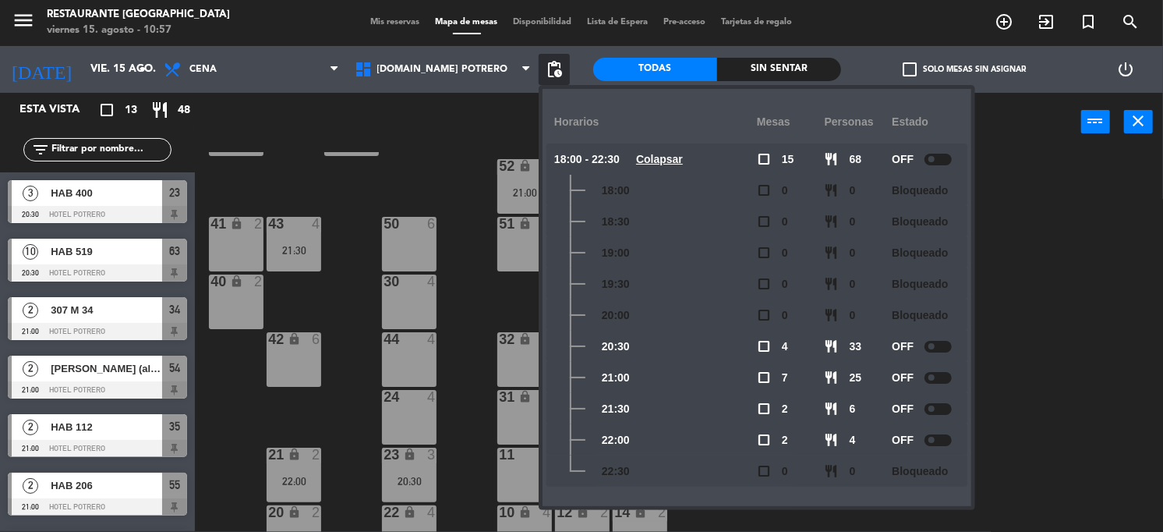
scroll to position [195, 0]
click at [1128, 325] on div "65 10 20:30 71 10 20:30 73 2 76 2 63 lock 10 20:30 64 11 21:00 62 11 21:00 70 1…" at bounding box center [685, 342] width 957 height 380
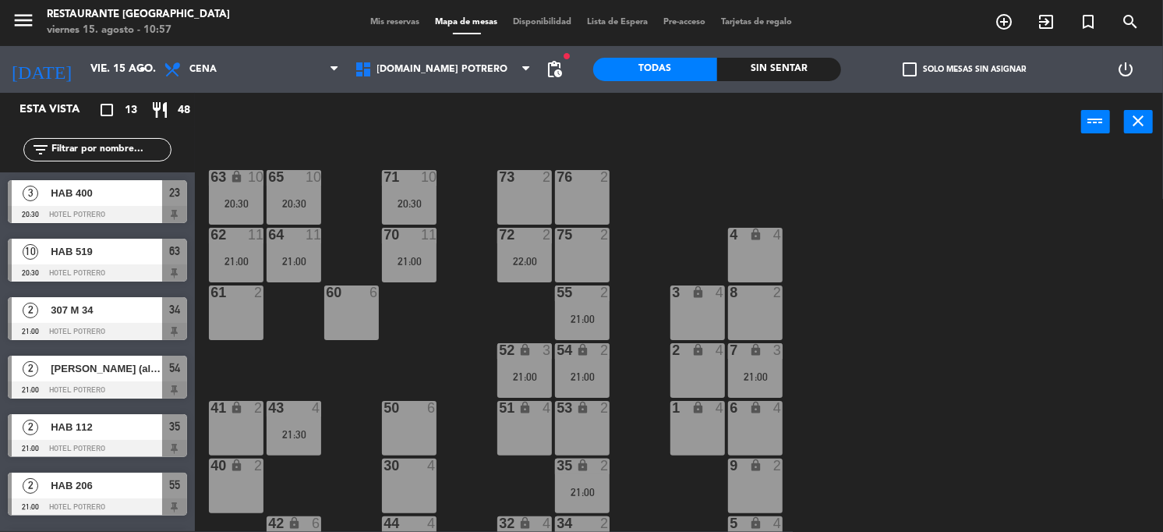
scroll to position [0, 0]
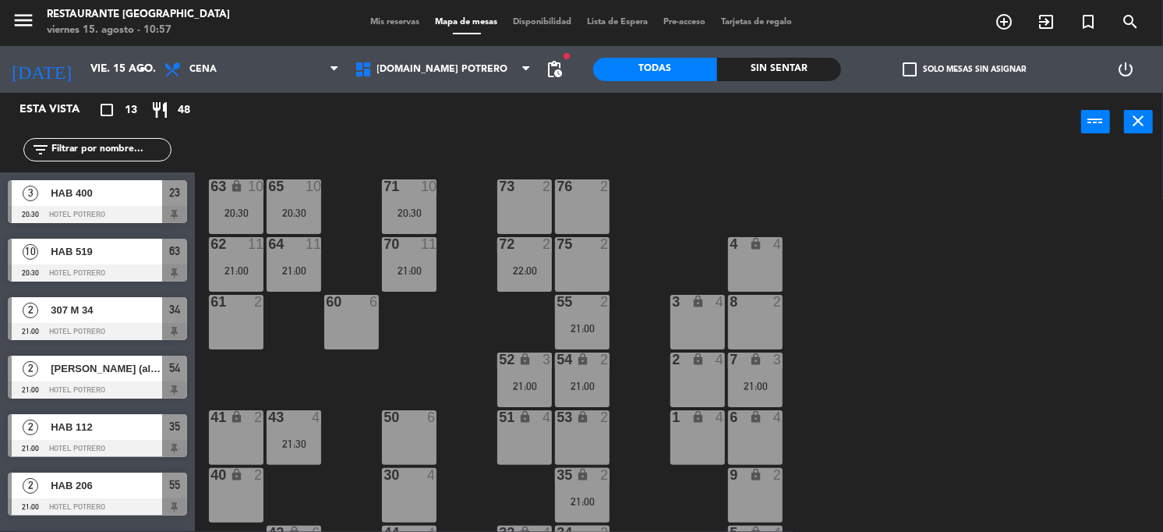
click at [758, 384] on div "21:00" at bounding box center [755, 386] width 55 height 11
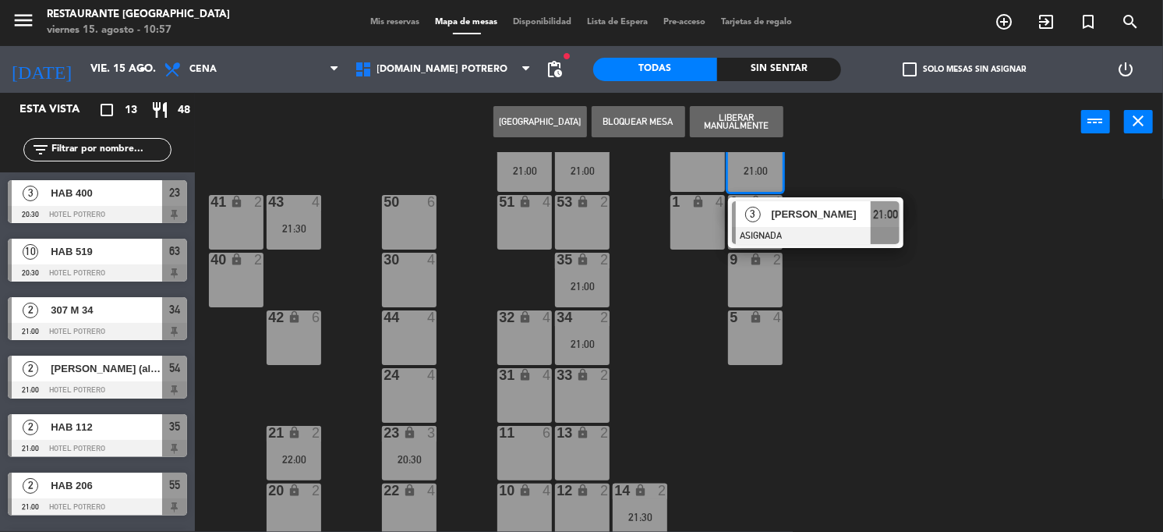
scroll to position [221, 0]
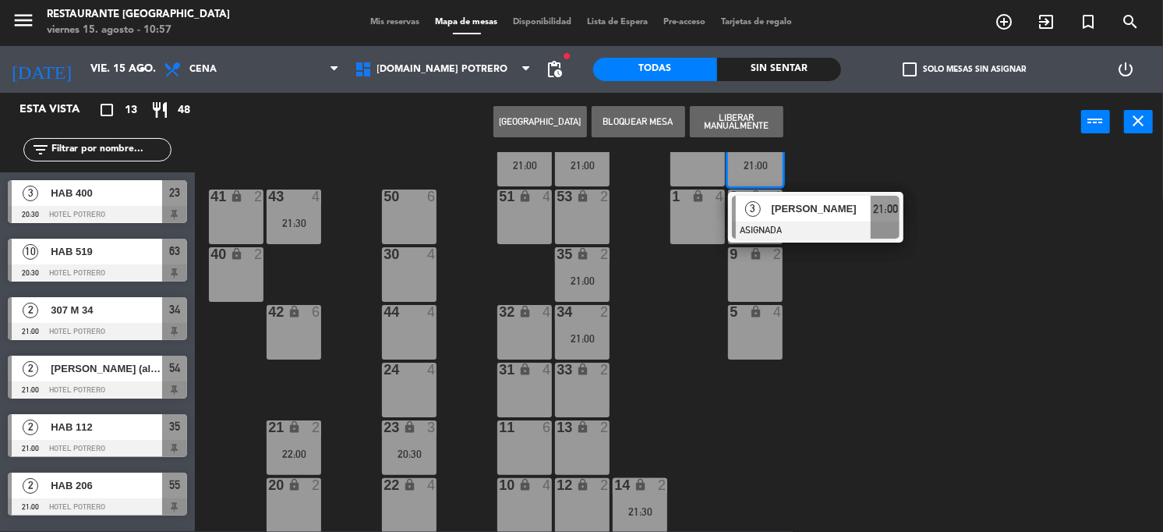
click at [501, 494] on div "10 lock 4" at bounding box center [524, 505] width 55 height 55
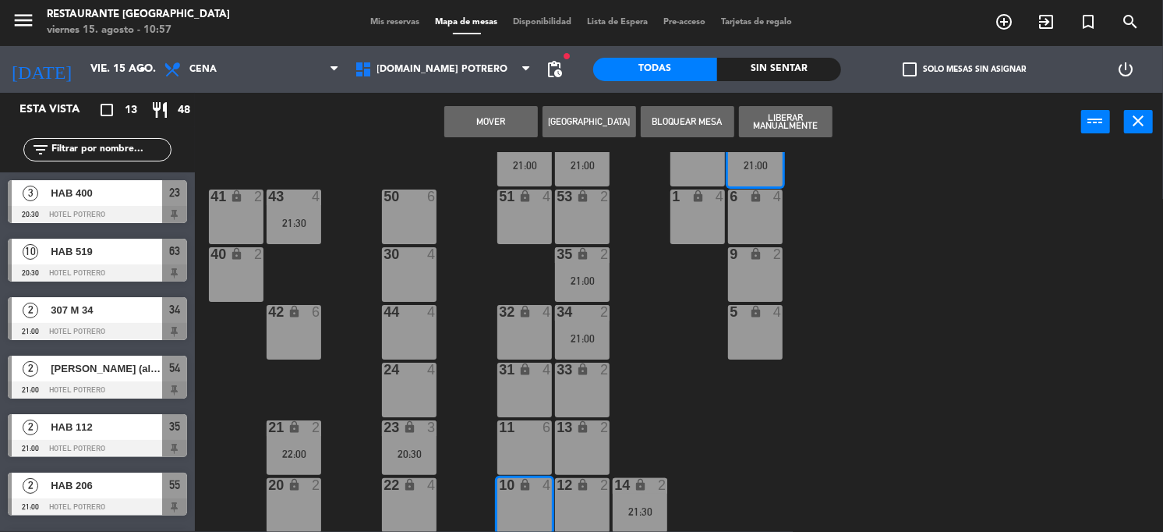
click at [486, 122] on button "Mover" at bounding box center [491, 121] width 94 height 31
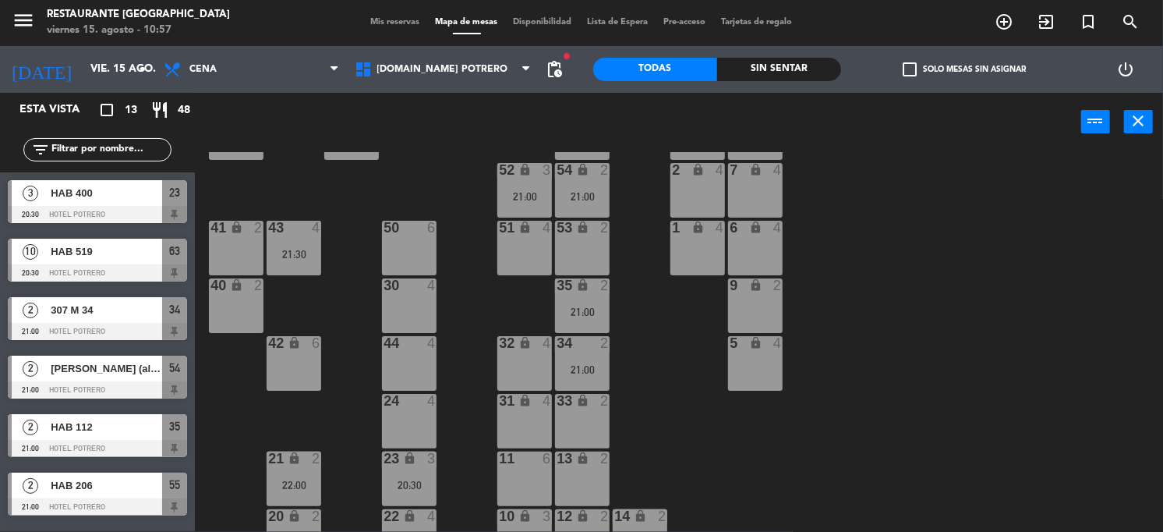
scroll to position [195, 0]
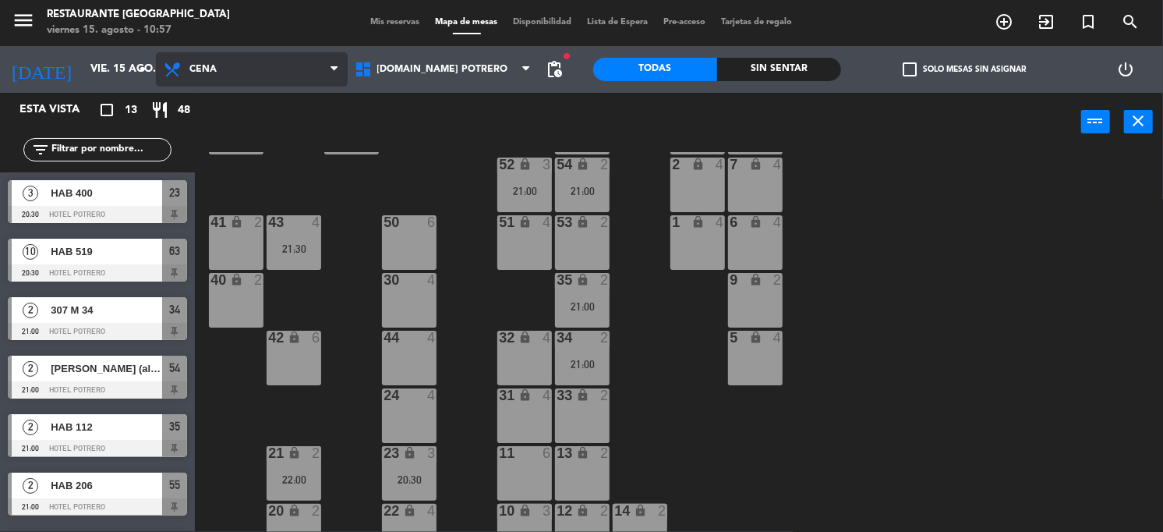
click at [238, 58] on span "Cena" at bounding box center [252, 69] width 192 height 34
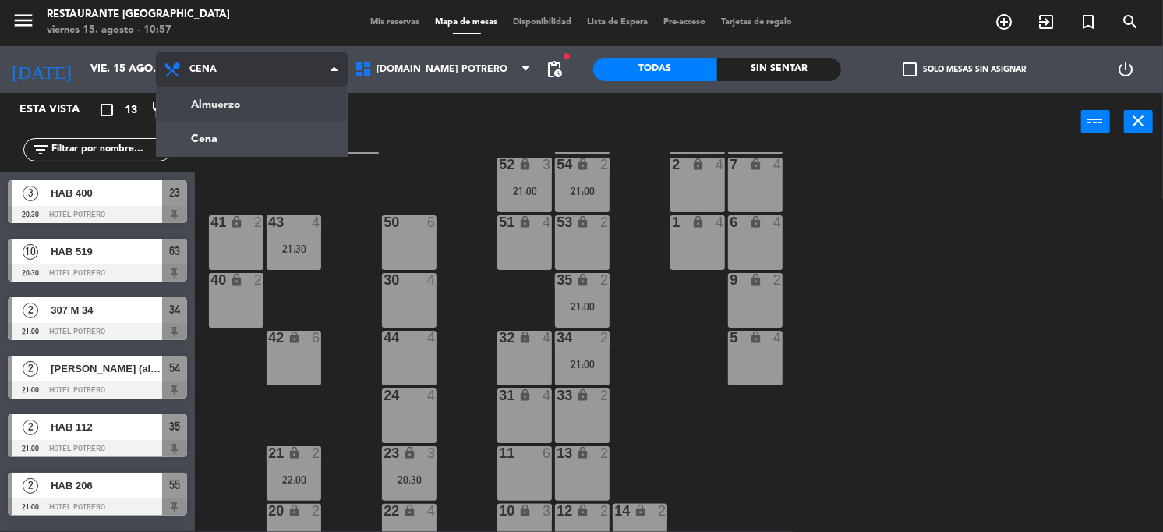
click at [235, 94] on ng-component "menu Restaurante Hotel Potrero viernes 15. agosto - 10:57 Mis reservas Mapa de …" at bounding box center [581, 265] width 1163 height 533
